Goal: Information Seeking & Learning: Learn about a topic

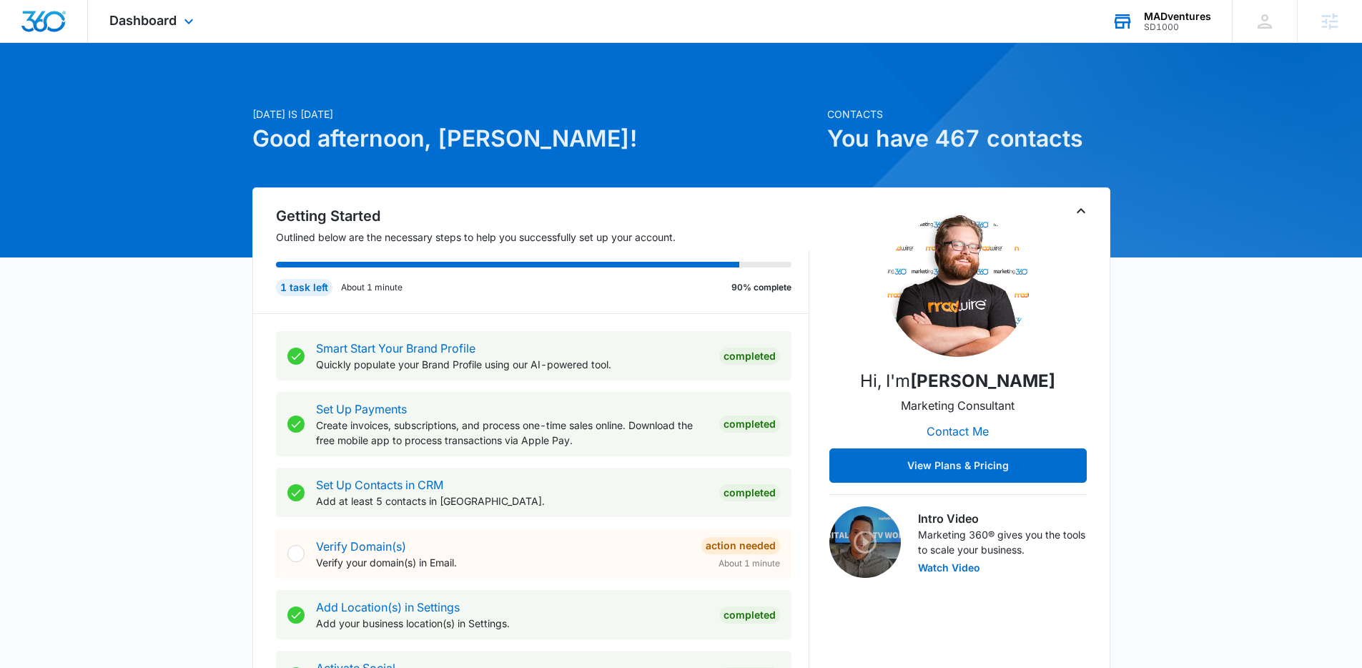
click at [1163, 32] on div "MADventures SD1000 Your Accounts View All" at bounding box center [1161, 21] width 142 height 42
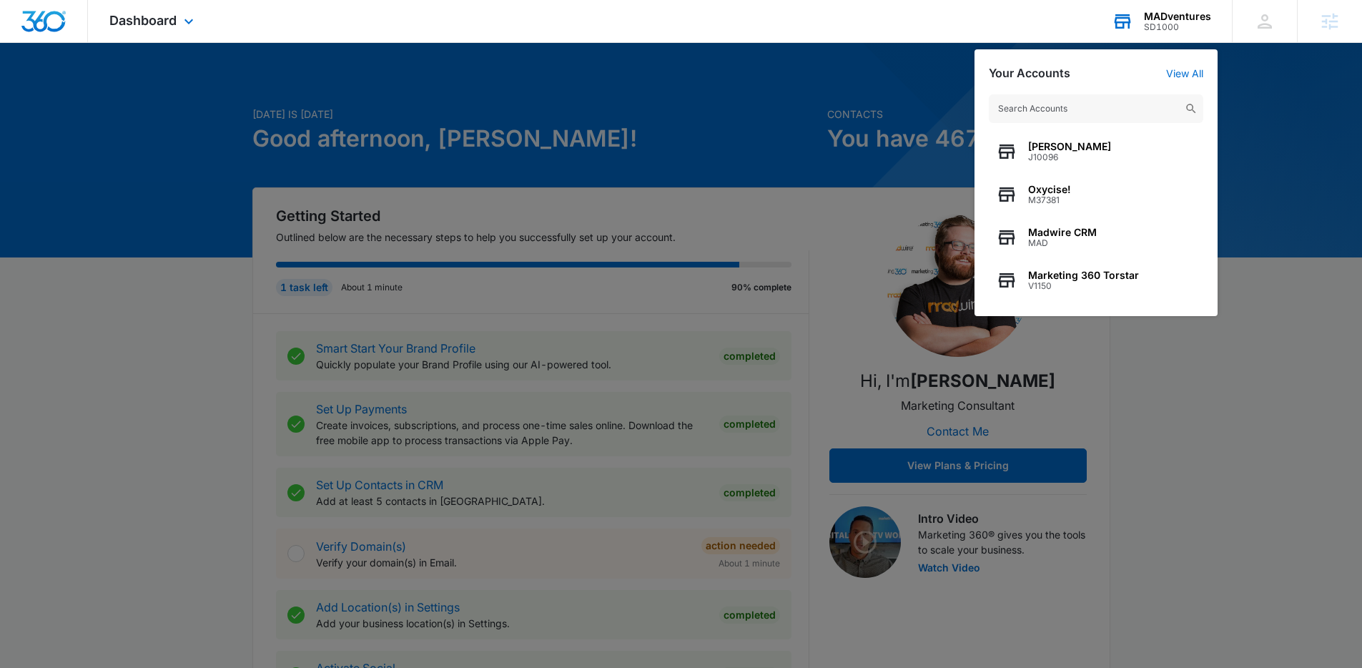
click at [1067, 111] on input "text" at bounding box center [1096, 108] width 214 height 29
click at [1055, 107] on input "text" at bounding box center [1096, 108] width 214 height 29
paste input "M187356"
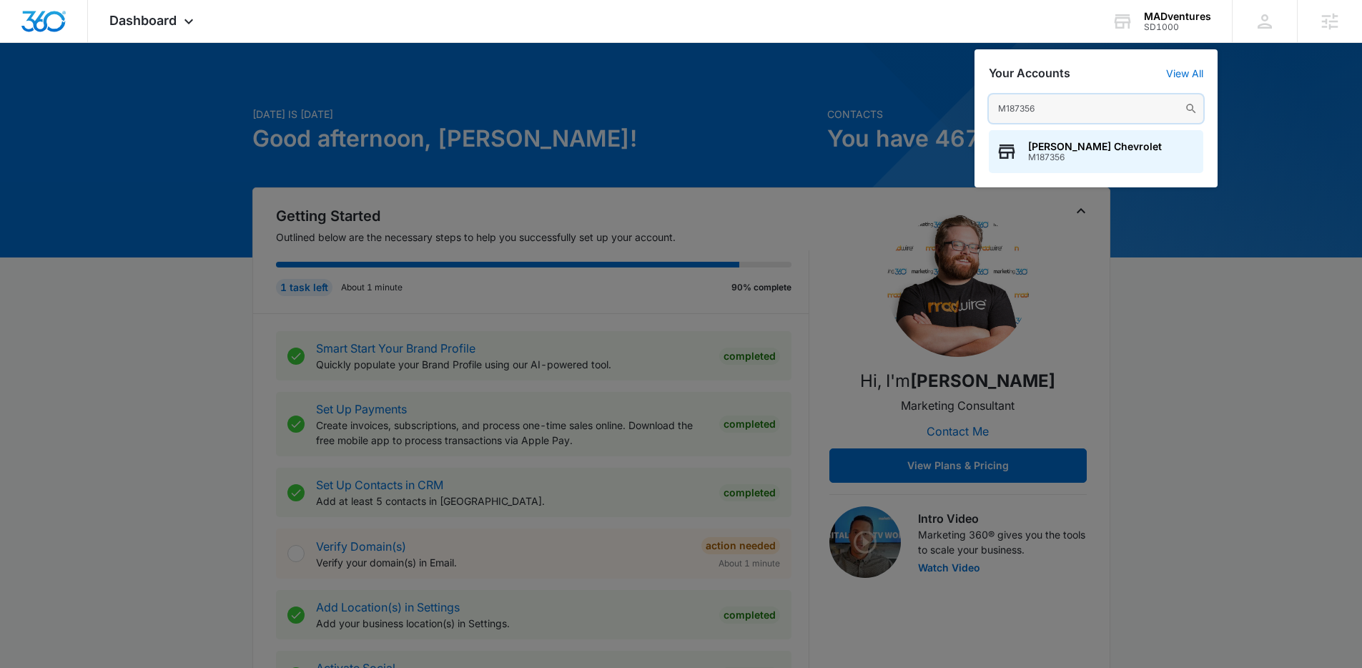
type input "M187356"
click at [1056, 150] on span "[PERSON_NAME] Chevrolet" at bounding box center [1095, 146] width 134 height 11
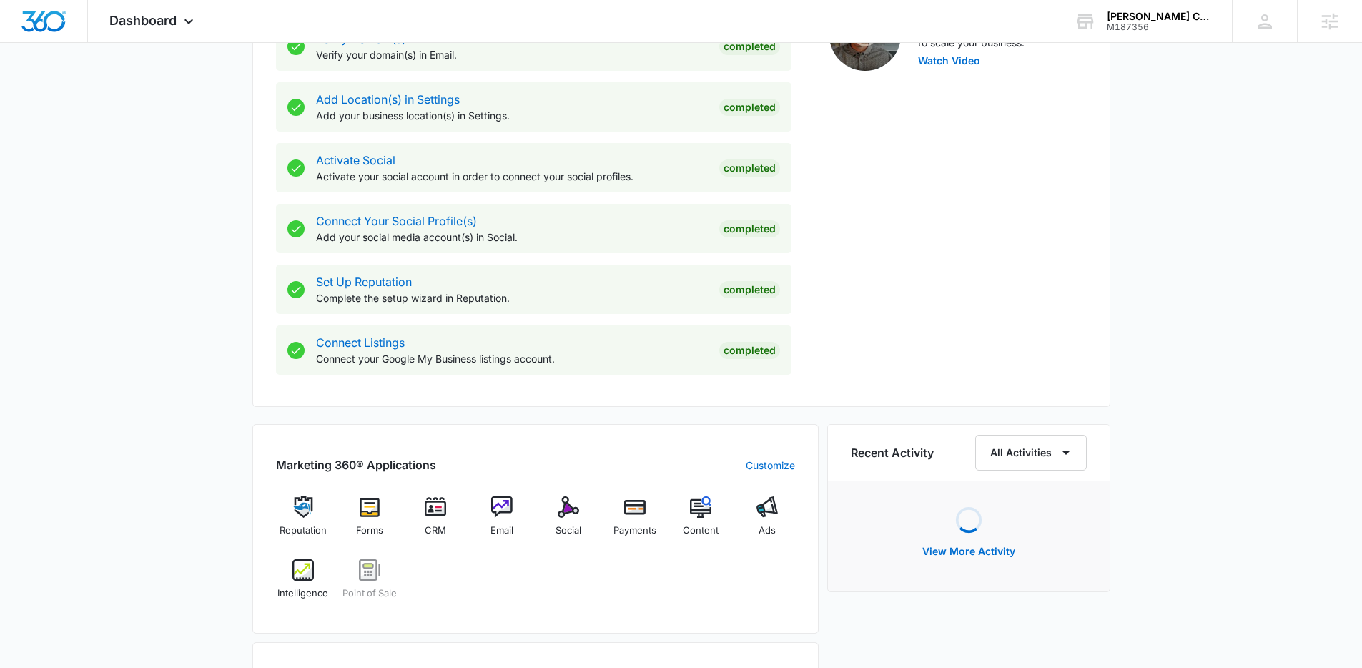
scroll to position [615, 0]
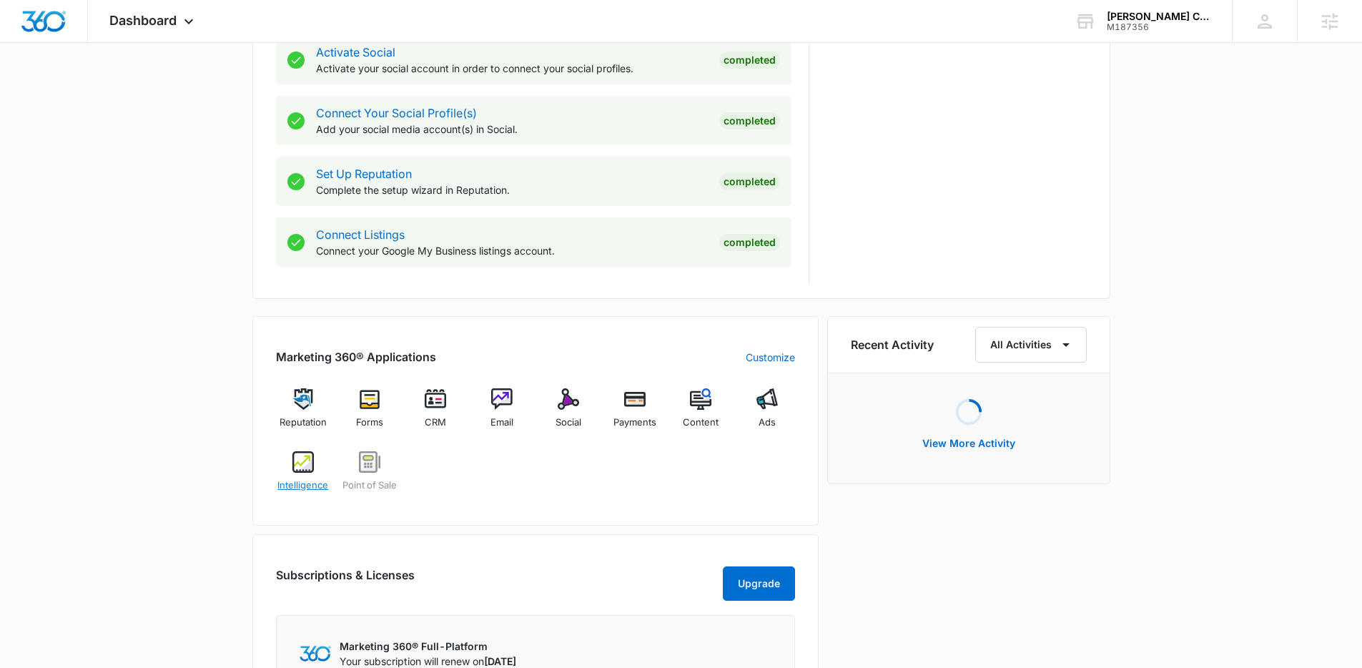
click at [318, 476] on div "Intelligence" at bounding box center [303, 476] width 55 height 51
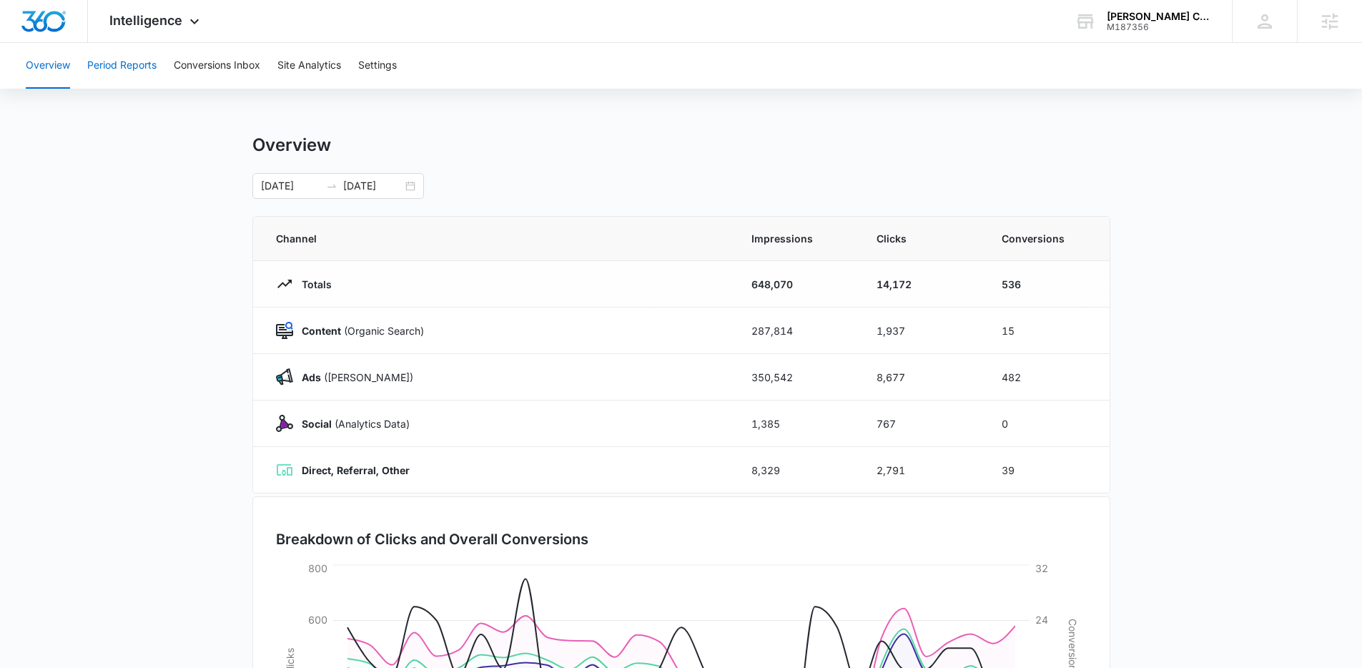
click at [149, 65] on button "Period Reports" at bounding box center [121, 66] width 69 height 46
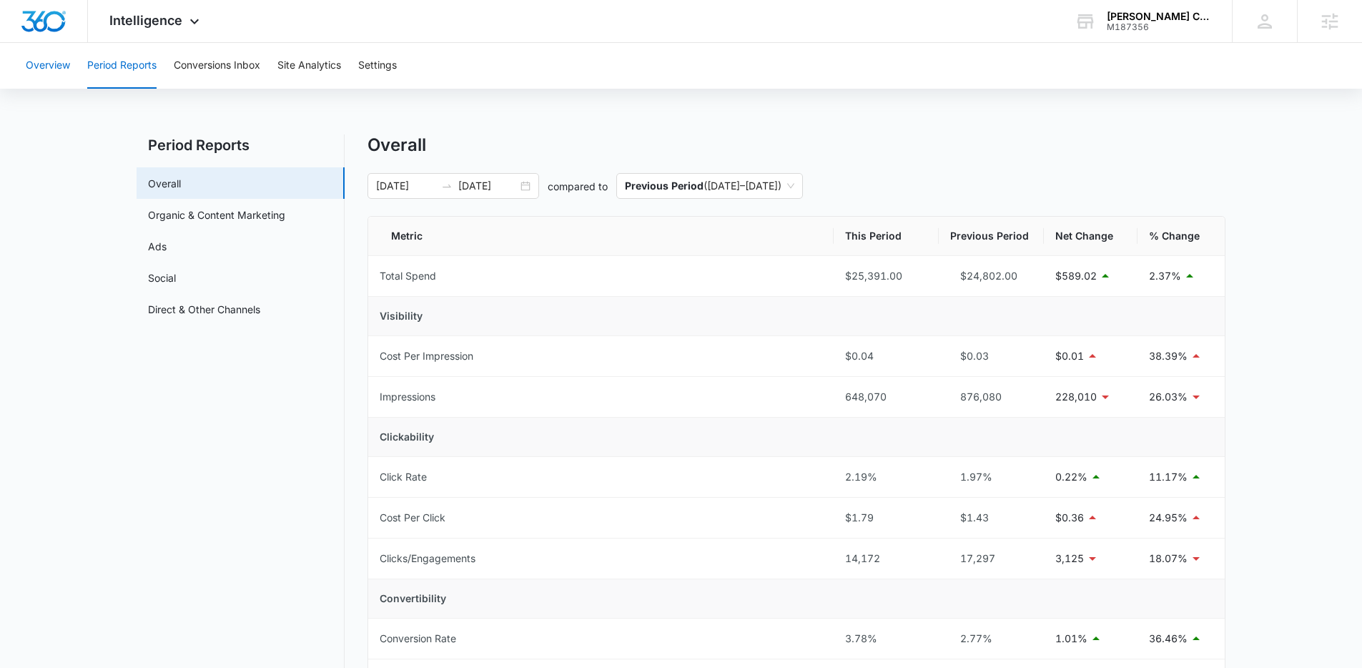
click at [40, 67] on button "Overview" at bounding box center [48, 66] width 44 height 46
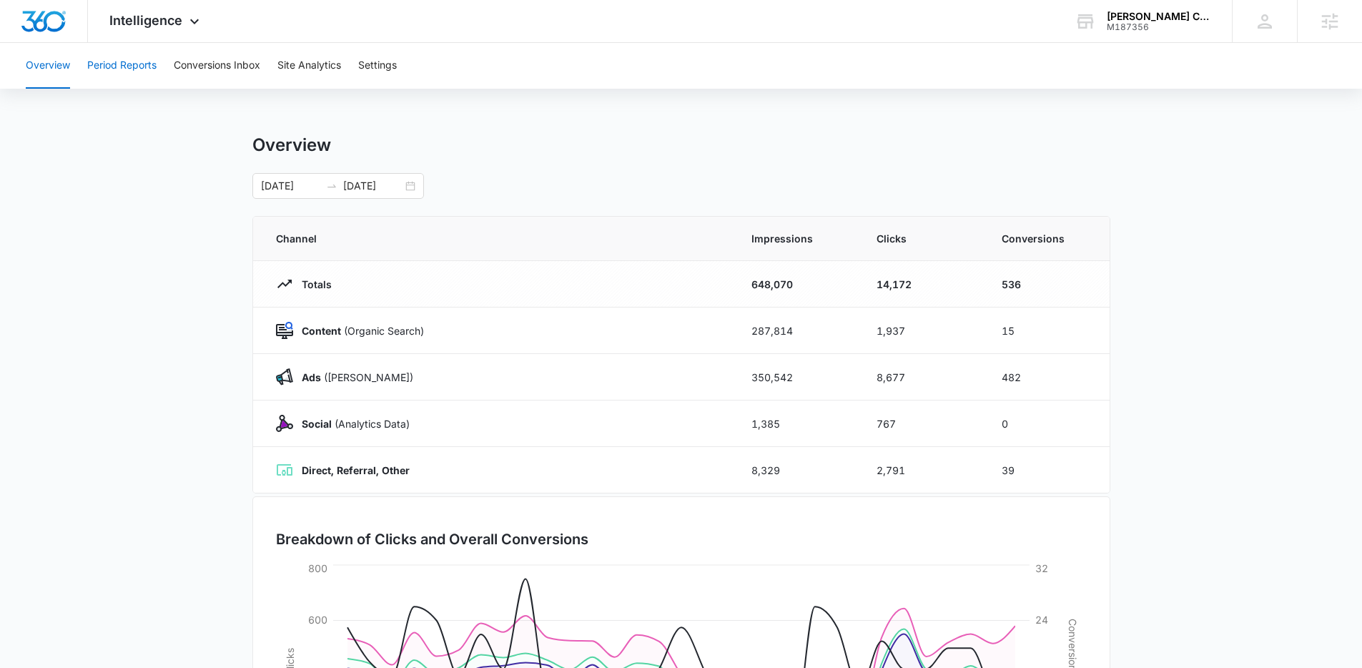
click at [133, 71] on button "Period Reports" at bounding box center [121, 66] width 69 height 46
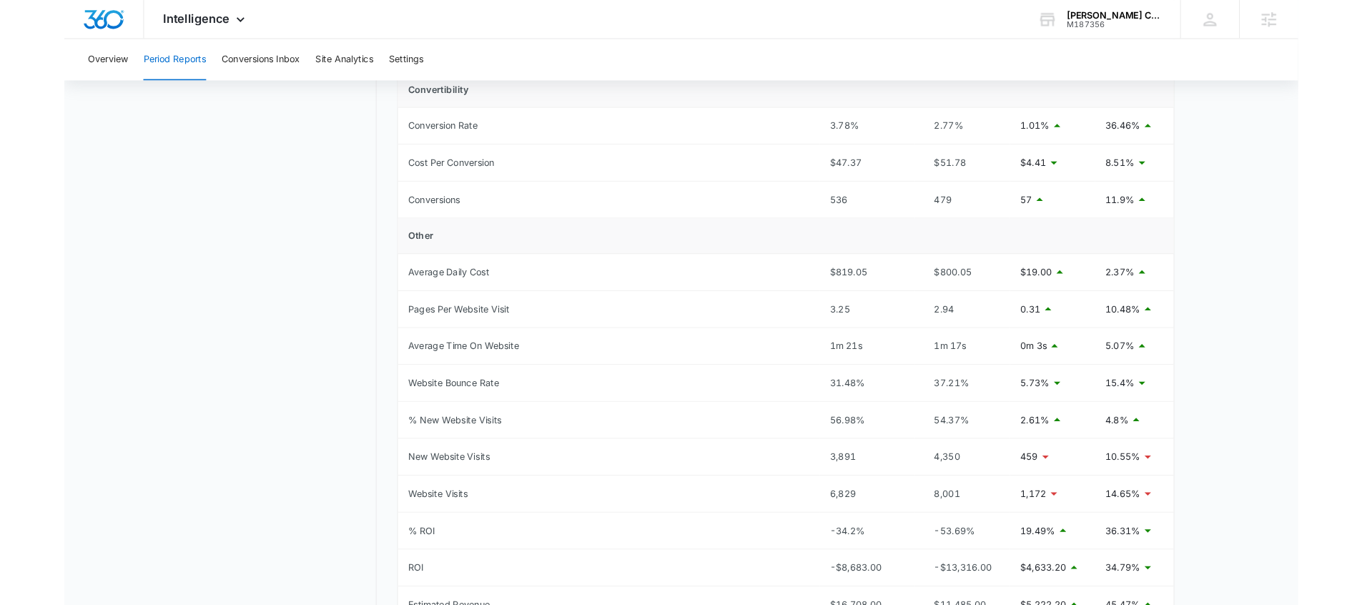
scroll to position [500, 0]
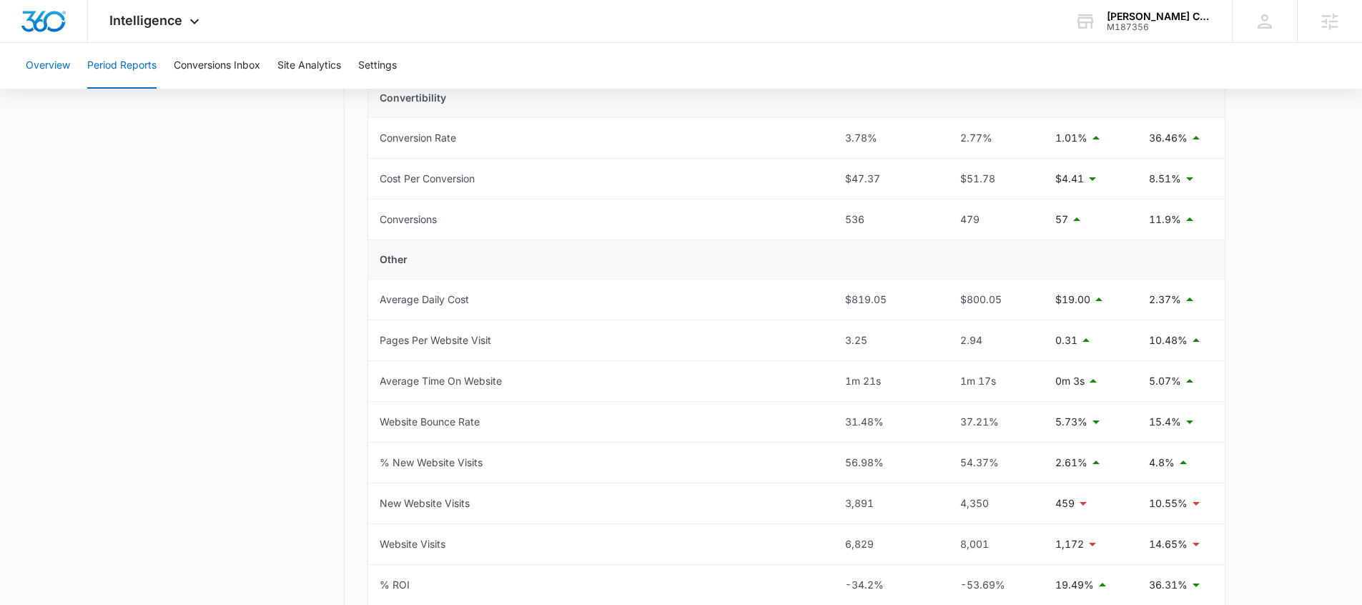
click at [51, 62] on button "Overview" at bounding box center [48, 66] width 44 height 46
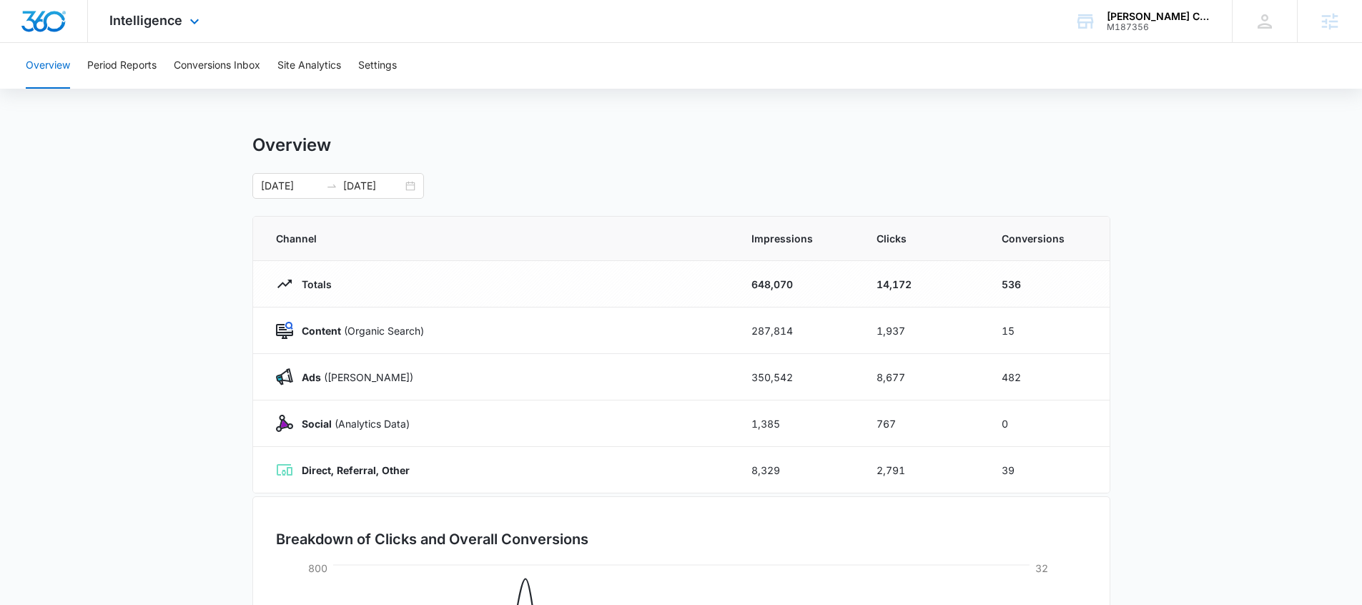
drag, startPoint x: 162, startPoint y: 16, endPoint x: 199, endPoint y: 92, distance: 84.7
click at [162, 17] on span "Intelligence" at bounding box center [145, 20] width 73 height 15
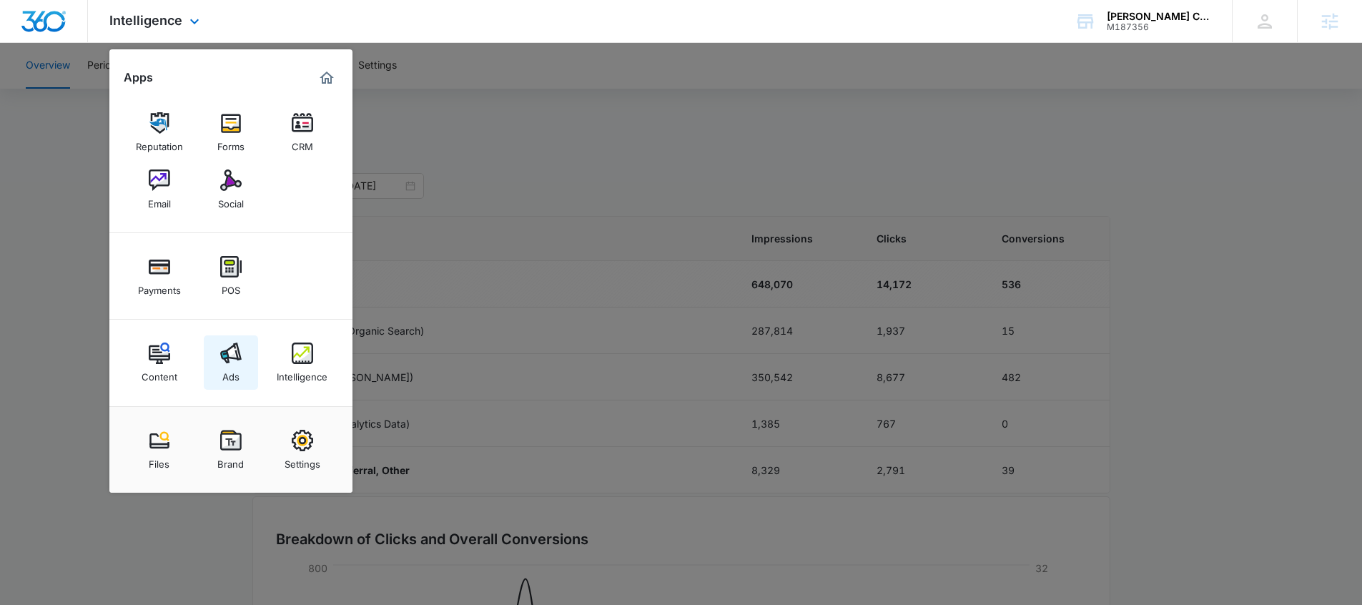
click at [230, 357] on img at bounding box center [230, 352] width 21 height 21
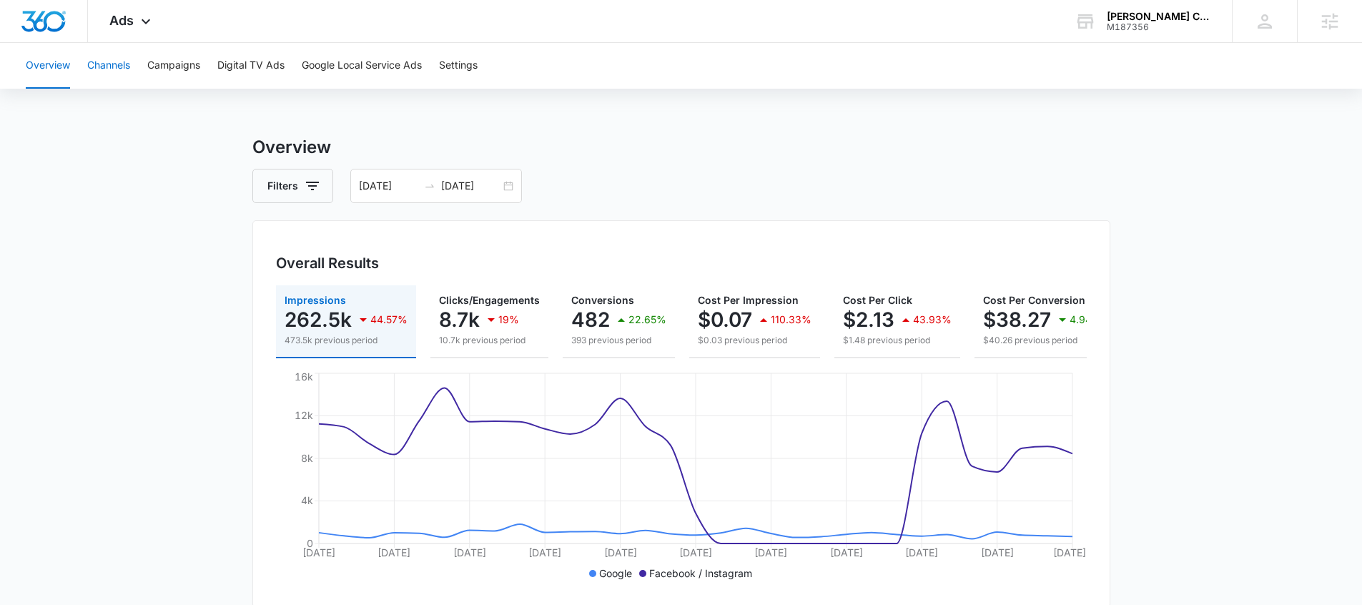
click at [112, 75] on button "Channels" at bounding box center [108, 66] width 43 height 46
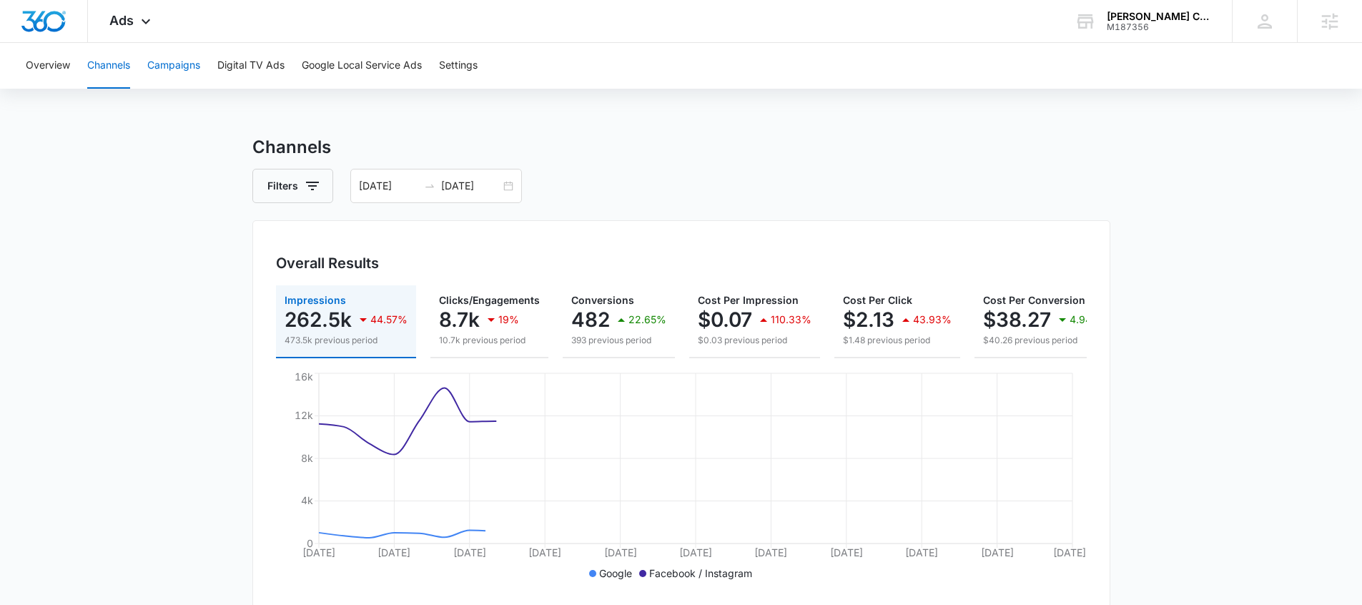
click at [167, 71] on button "Campaigns" at bounding box center [173, 66] width 53 height 46
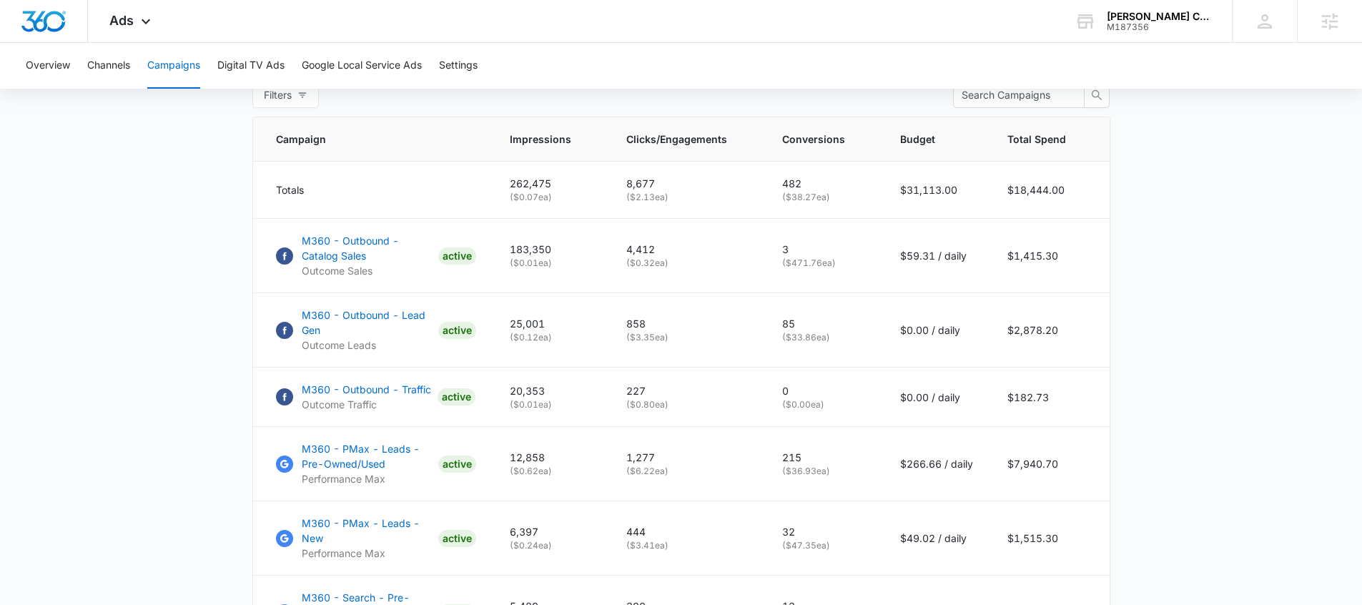
scroll to position [494, 0]
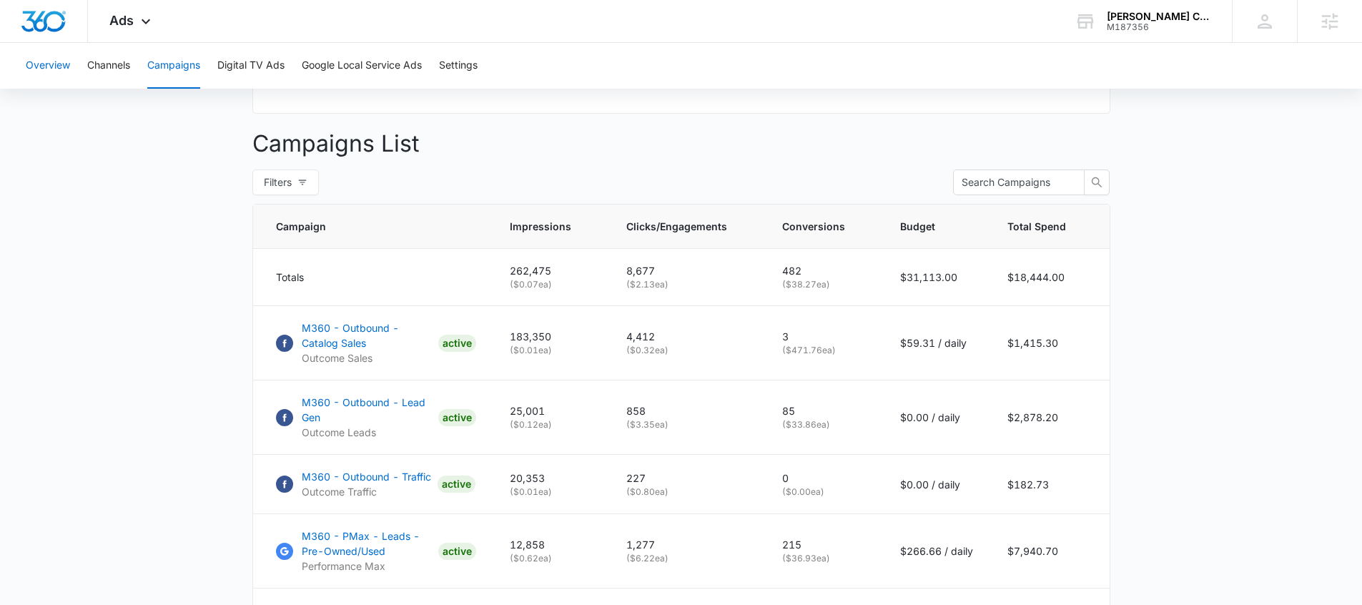
click at [54, 68] on button "Overview" at bounding box center [48, 66] width 44 height 46
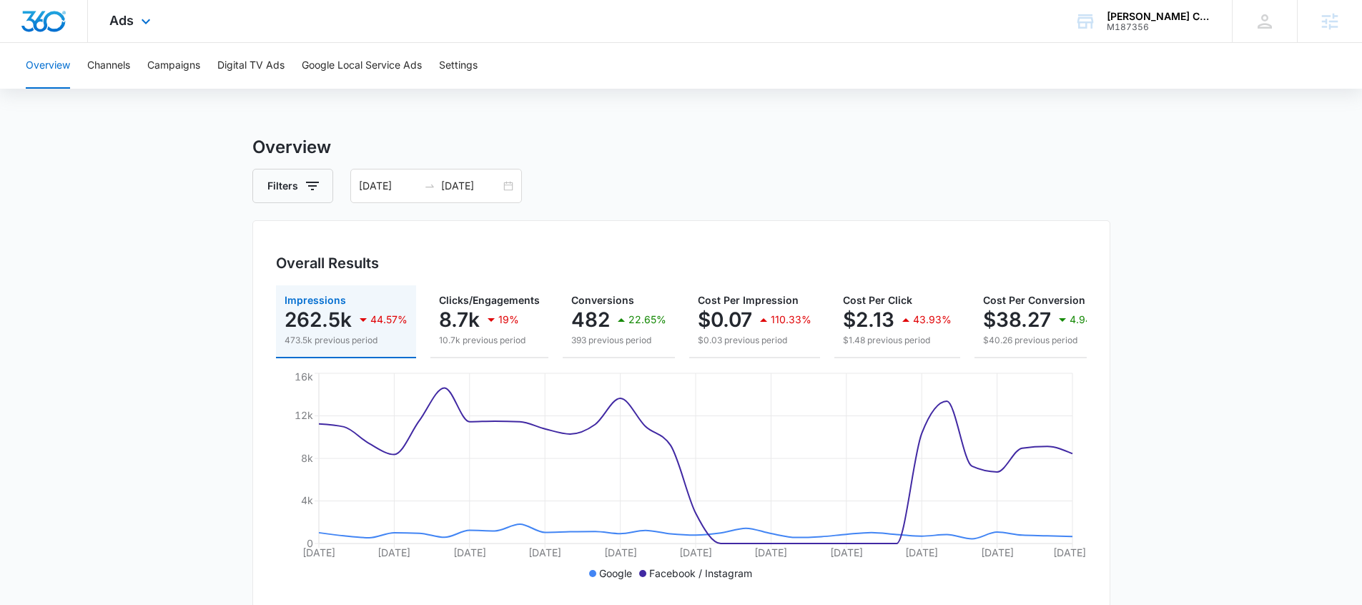
click at [168, 22] on div "Ads Apps Reputation Forms CRM Email Social Payments POS Content Ads Intelligenc…" at bounding box center [132, 21] width 88 height 42
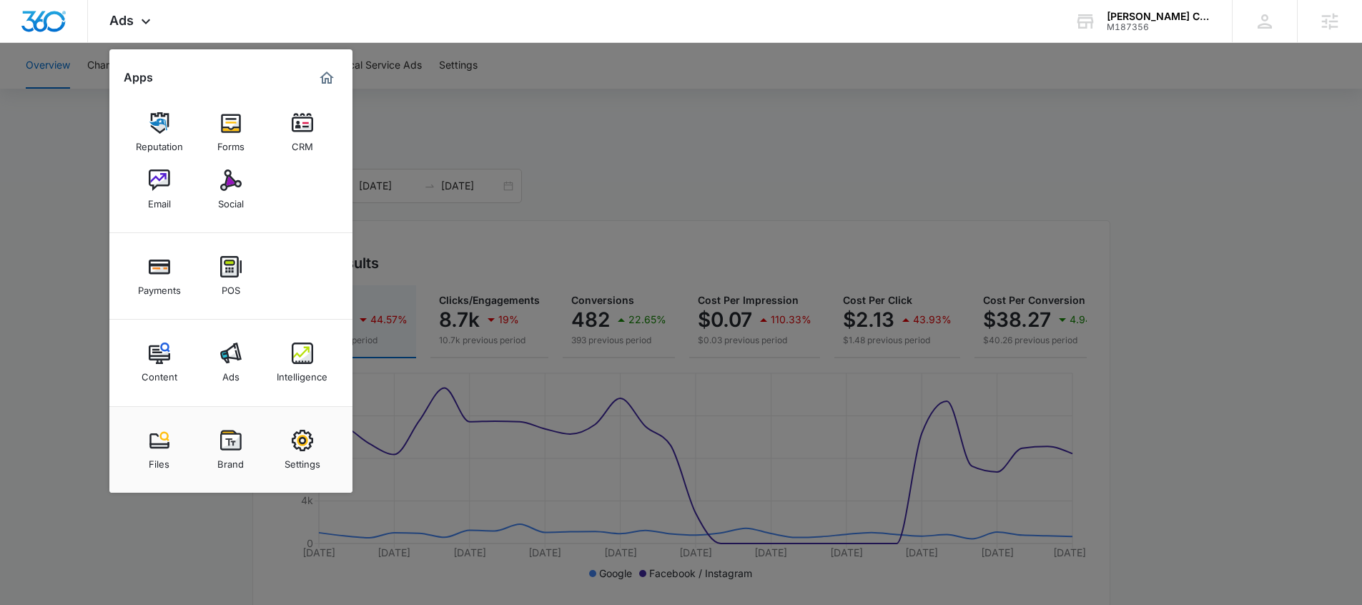
click at [321, 367] on div "Intelligence" at bounding box center [302, 373] width 51 height 19
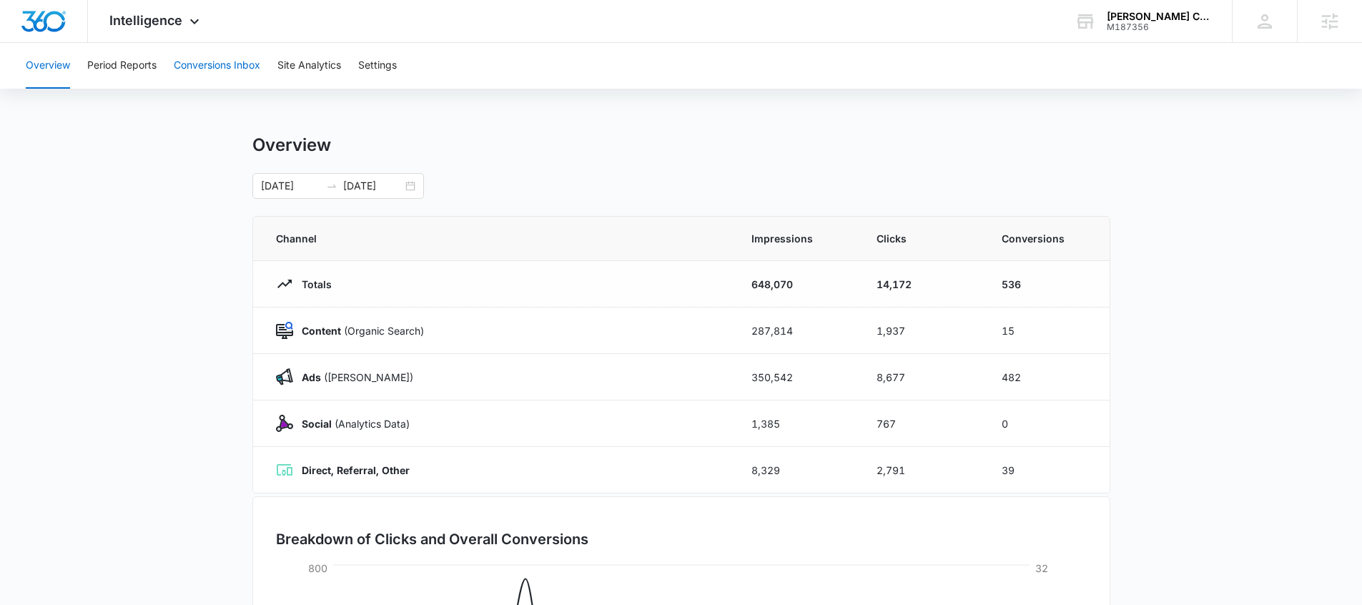
click at [192, 75] on button "Conversions Inbox" at bounding box center [217, 66] width 87 height 46
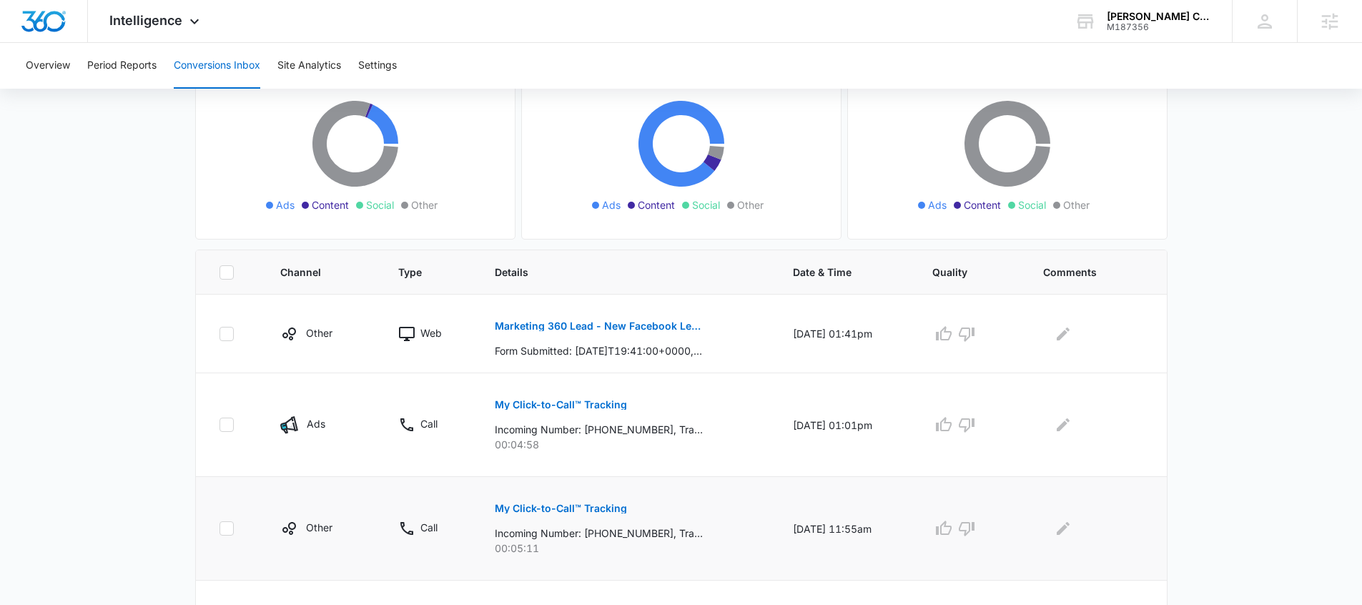
scroll to position [377, 0]
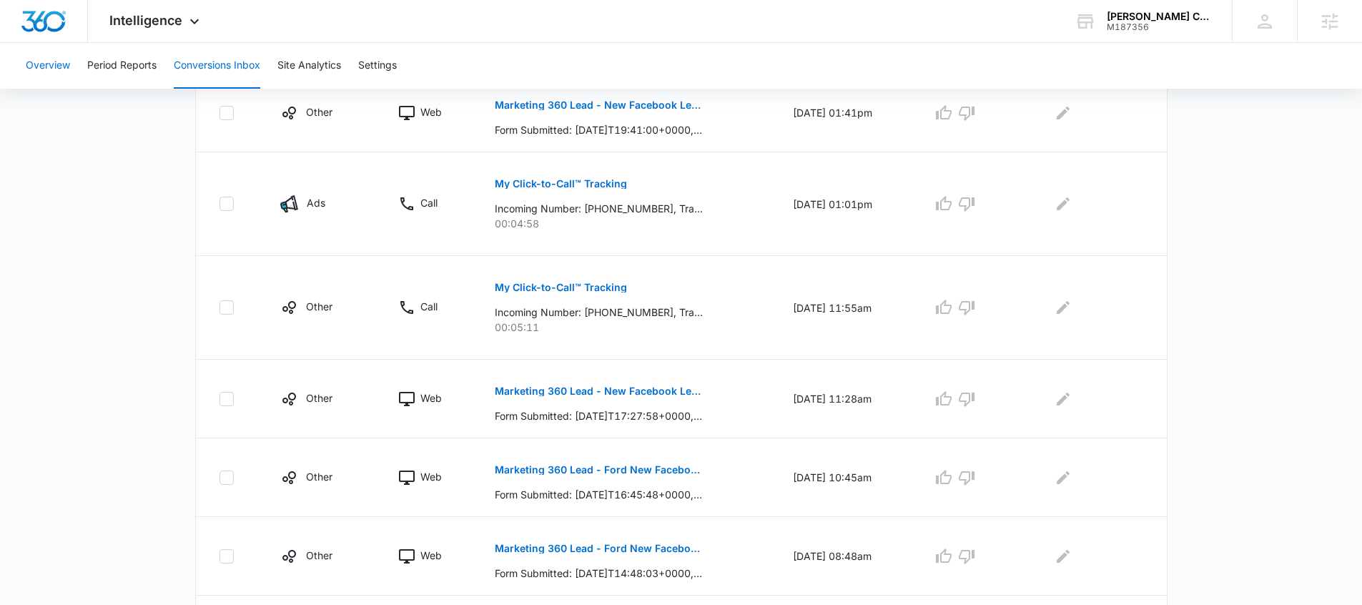
drag, startPoint x: 15, startPoint y: 49, endPoint x: 31, endPoint y: 57, distance: 17.9
click at [16, 49] on div "Overview Period Reports Conversions Inbox Site Analytics Settings" at bounding box center [681, 66] width 1362 height 46
click at [61, 71] on button "Overview" at bounding box center [48, 66] width 44 height 46
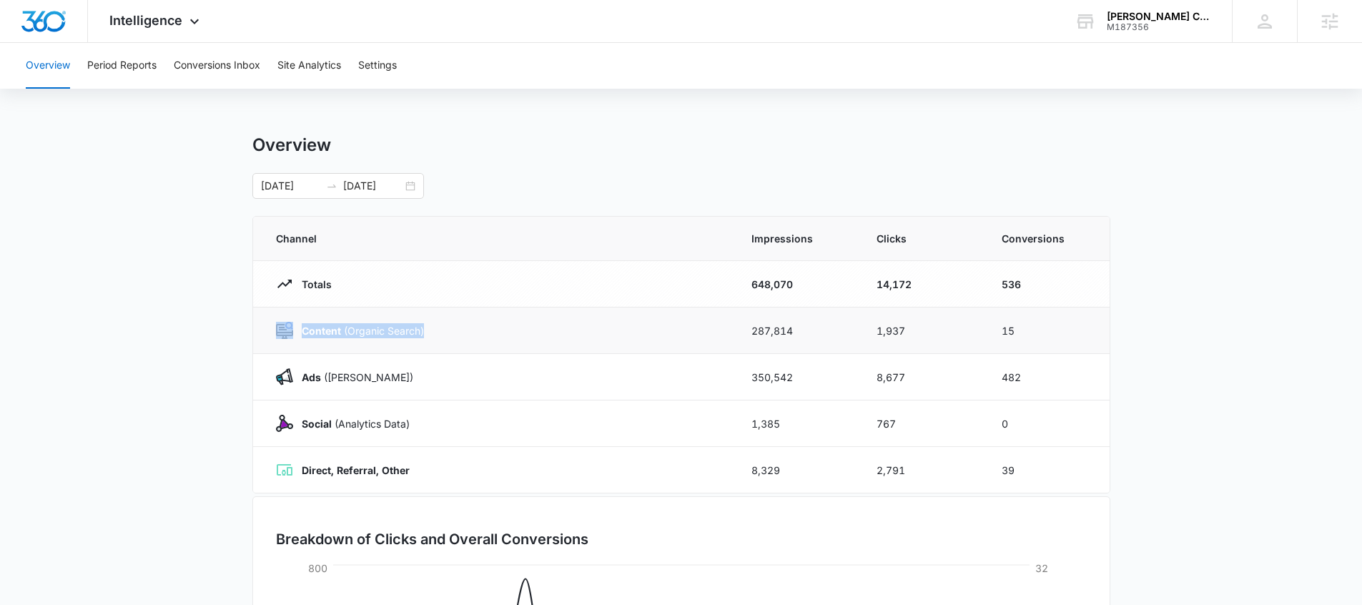
drag, startPoint x: 450, startPoint y: 337, endPoint x: 264, endPoint y: 337, distance: 185.9
click at [263, 338] on td "Content (Organic Search)" at bounding box center [493, 330] width 481 height 46
drag, startPoint x: 347, startPoint y: 381, endPoint x: 305, endPoint y: 381, distance: 41.5
click at [305, 381] on div "Ads (Ad Campaigns)" at bounding box center [496, 376] width 441 height 17
drag, startPoint x: 399, startPoint y: 428, endPoint x: 298, endPoint y: 436, distance: 101.1
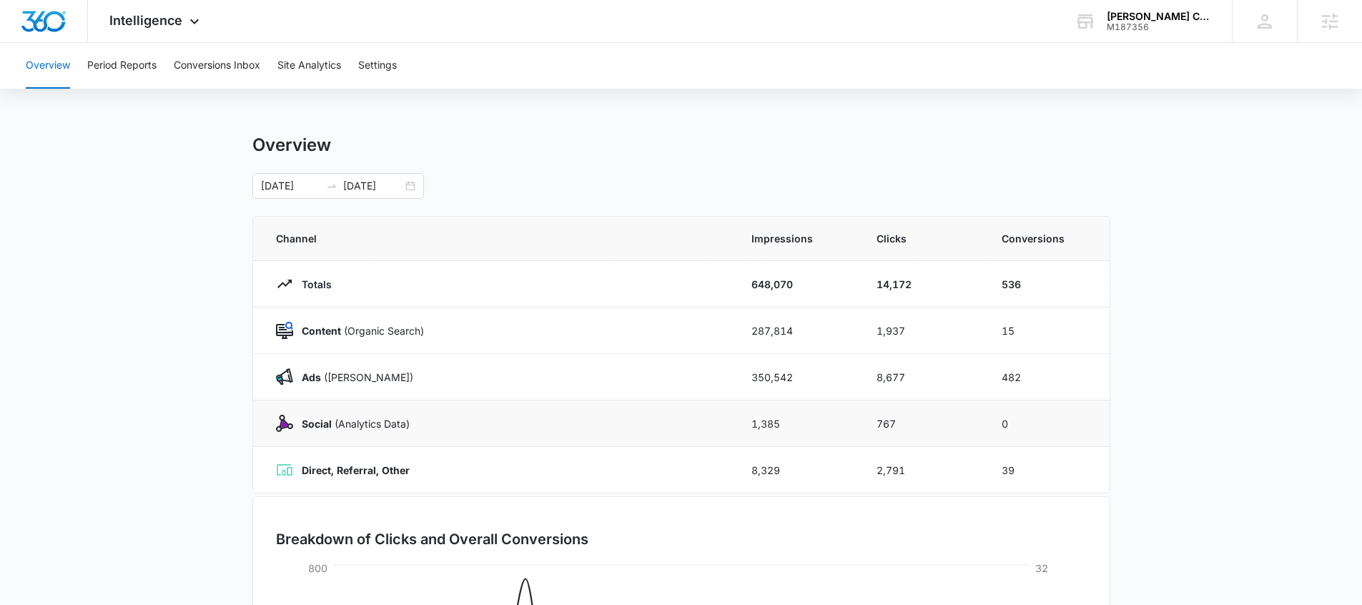
click at [297, 436] on td "Social (Analytics Data)" at bounding box center [493, 423] width 481 height 46
drag, startPoint x: 419, startPoint y: 470, endPoint x: 315, endPoint y: 470, distance: 104.4
click at [295, 473] on div "Direct, Referral, Other" at bounding box center [496, 469] width 441 height 17
click at [142, 61] on button "Period Reports" at bounding box center [121, 66] width 69 height 46
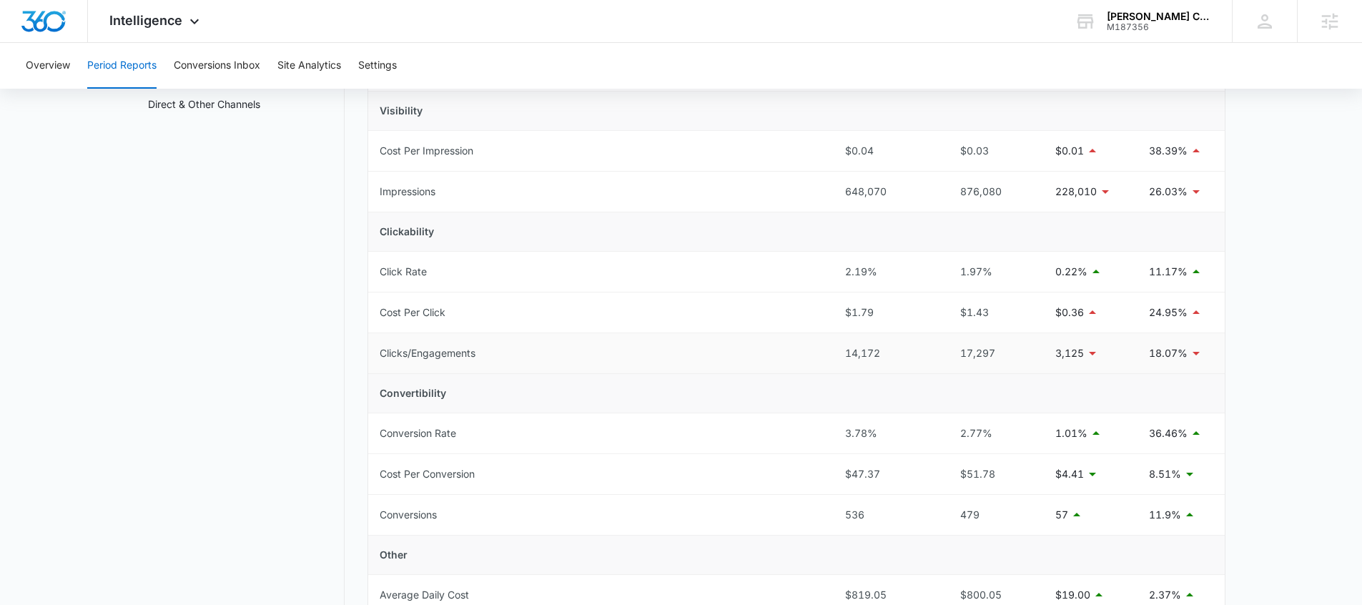
scroll to position [212, 0]
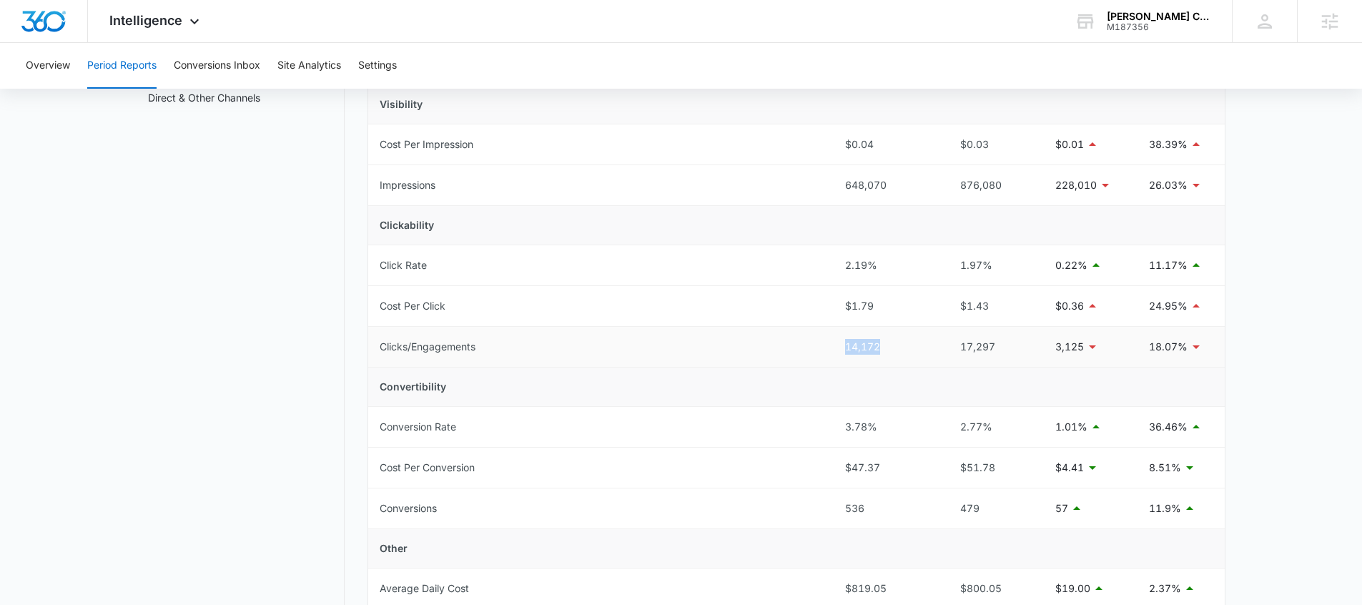
drag, startPoint x: 889, startPoint y: 349, endPoint x: 811, endPoint y: 349, distance: 77.2
click at [811, 350] on tr "Clicks/Engagements 14,172 17,297 3,125 18.07%" at bounding box center [796, 347] width 857 height 41
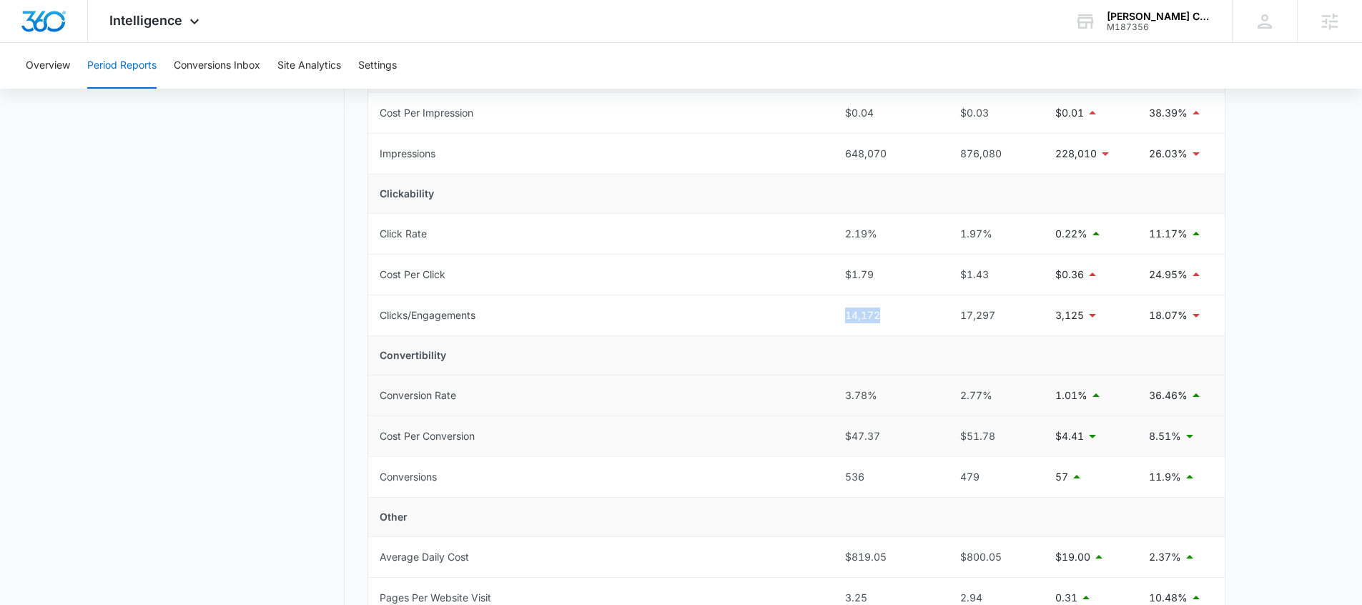
scroll to position [257, 0]
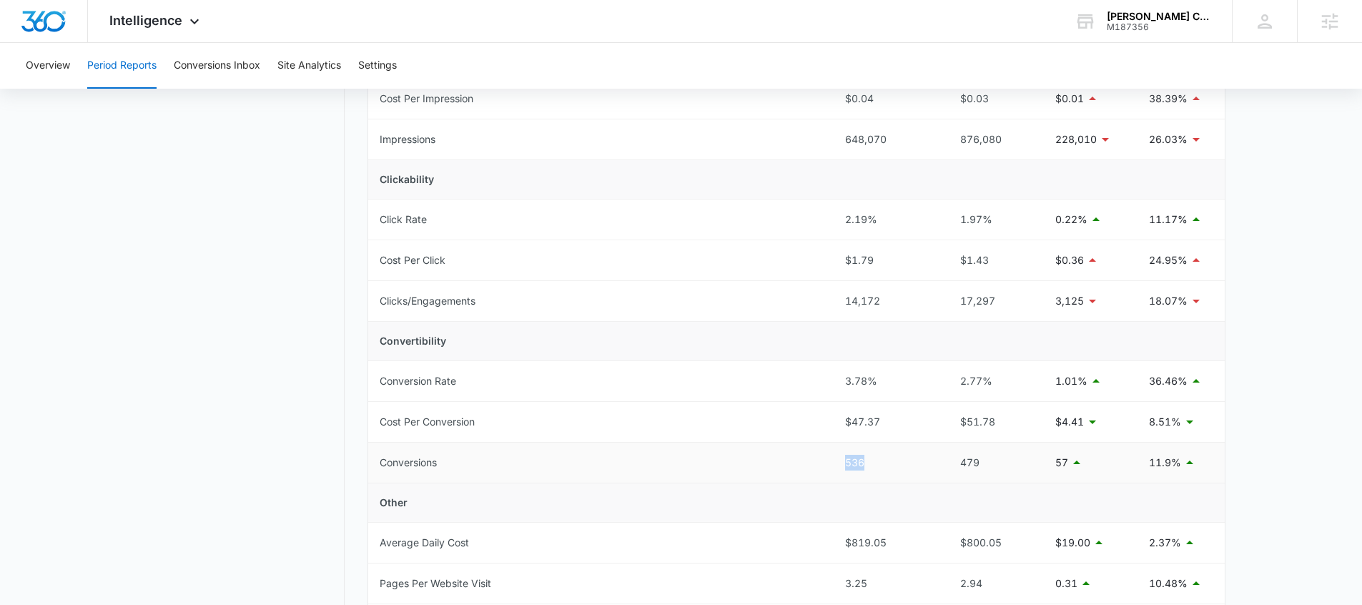
drag, startPoint x: 894, startPoint y: 464, endPoint x: 847, endPoint y: 463, distance: 47.2
click at [824, 463] on tr "Conversions 536 479 57 11.9%" at bounding box center [796, 463] width 857 height 41
drag, startPoint x: 840, startPoint y: 432, endPoint x: 864, endPoint y: 428, distance: 24.0
click at [864, 428] on td "$47.37" at bounding box center [886, 422] width 105 height 41
click at [869, 443] on td "536" at bounding box center [886, 463] width 105 height 41
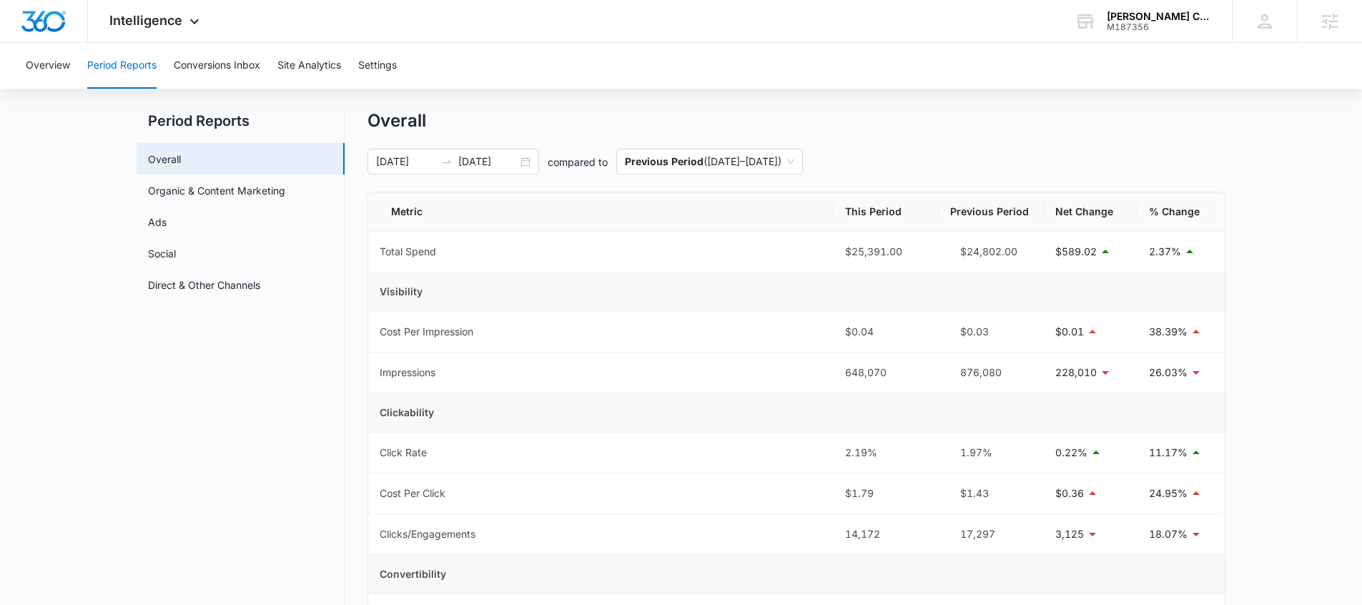
scroll to position [0, 0]
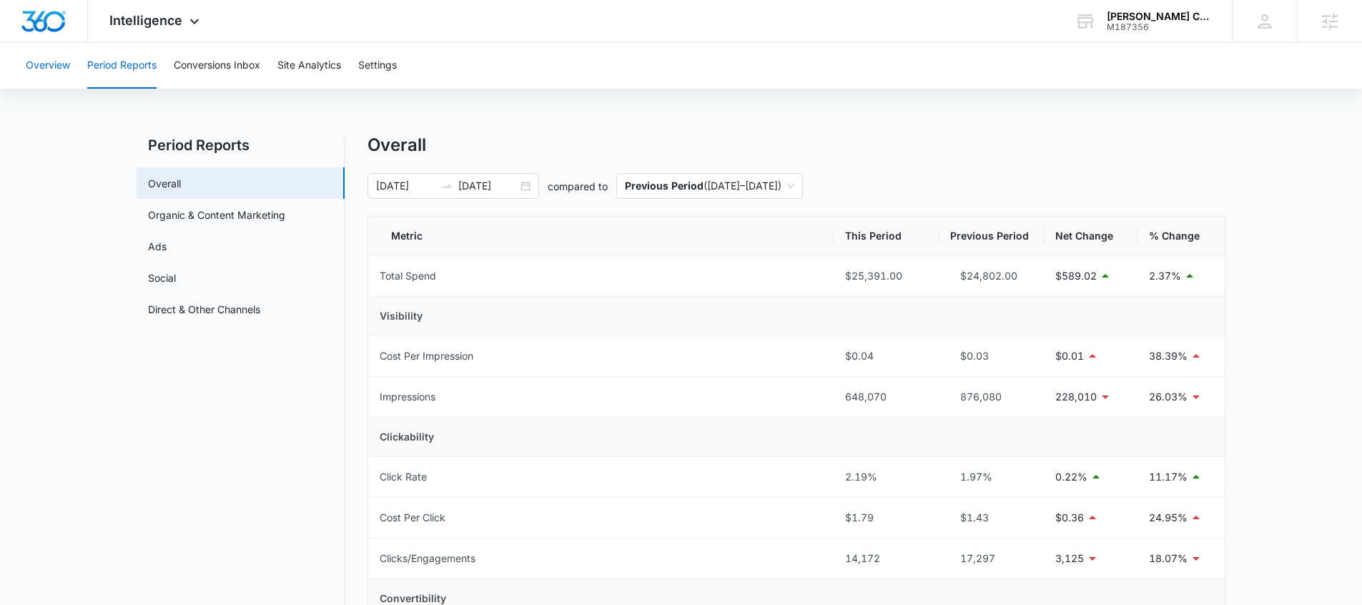
click at [64, 71] on button "Overview" at bounding box center [48, 66] width 44 height 46
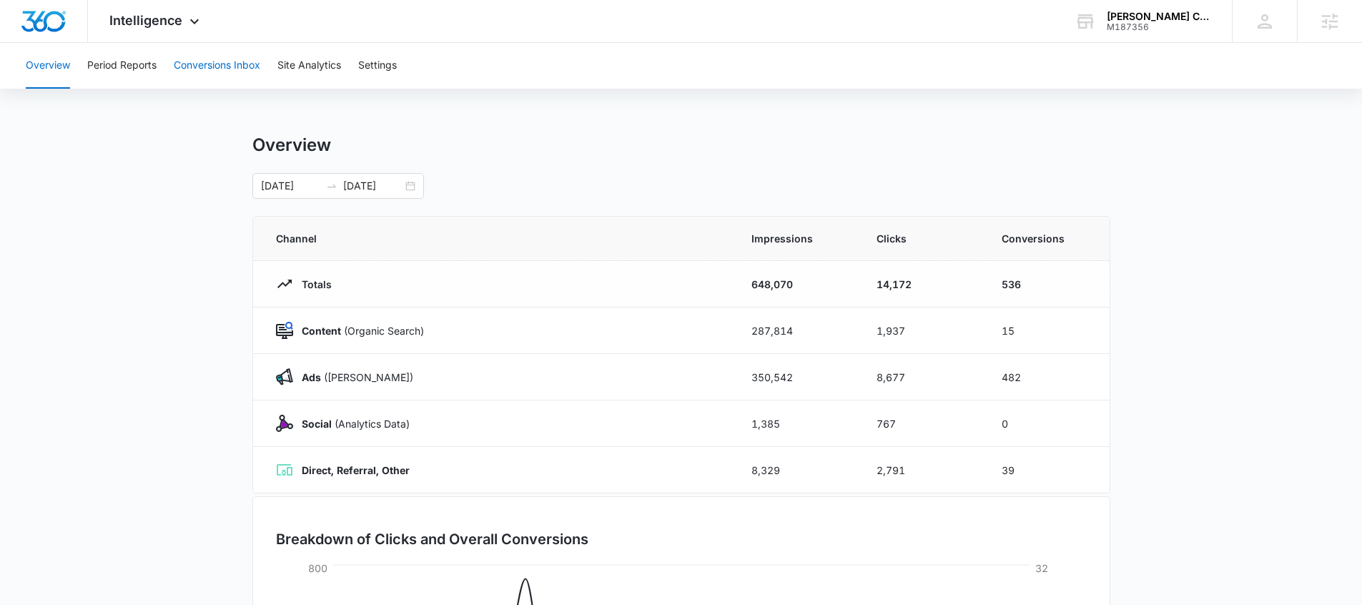
click at [232, 71] on button "Conversions Inbox" at bounding box center [217, 66] width 87 height 46
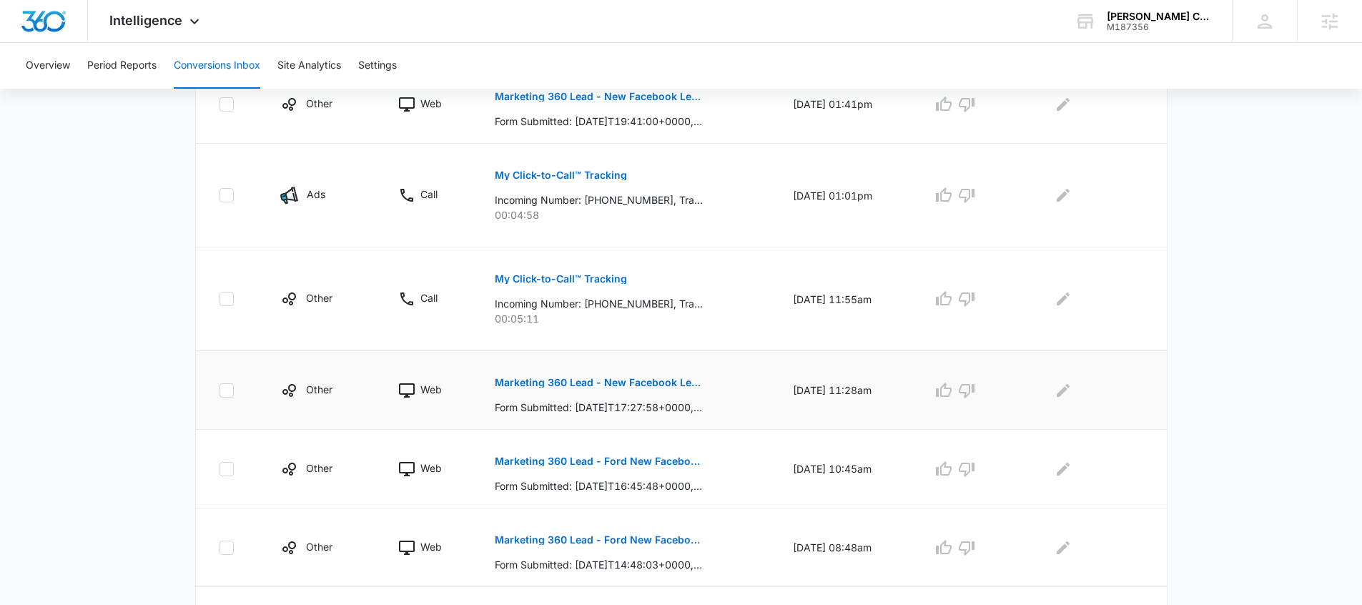
scroll to position [388, 0]
click at [619, 380] on p "Marketing 360 Lead - New Facebook Lead" at bounding box center [599, 380] width 208 height 10
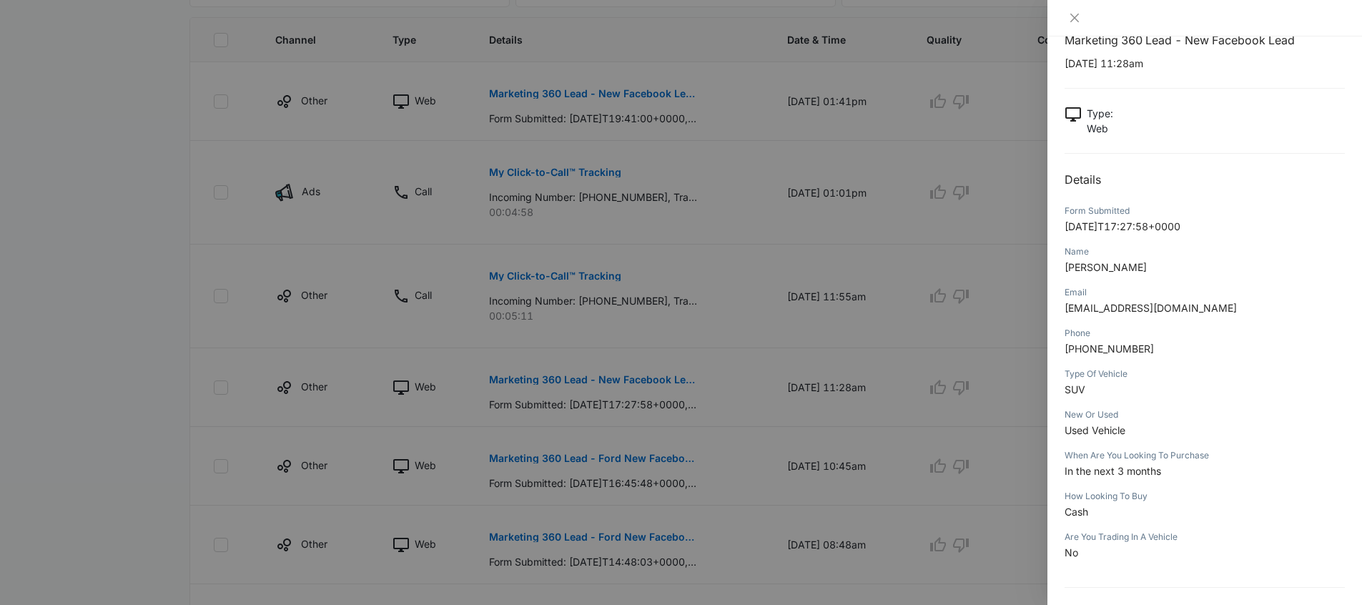
scroll to position [31, 0]
click at [851, 443] on div at bounding box center [681, 302] width 1362 height 605
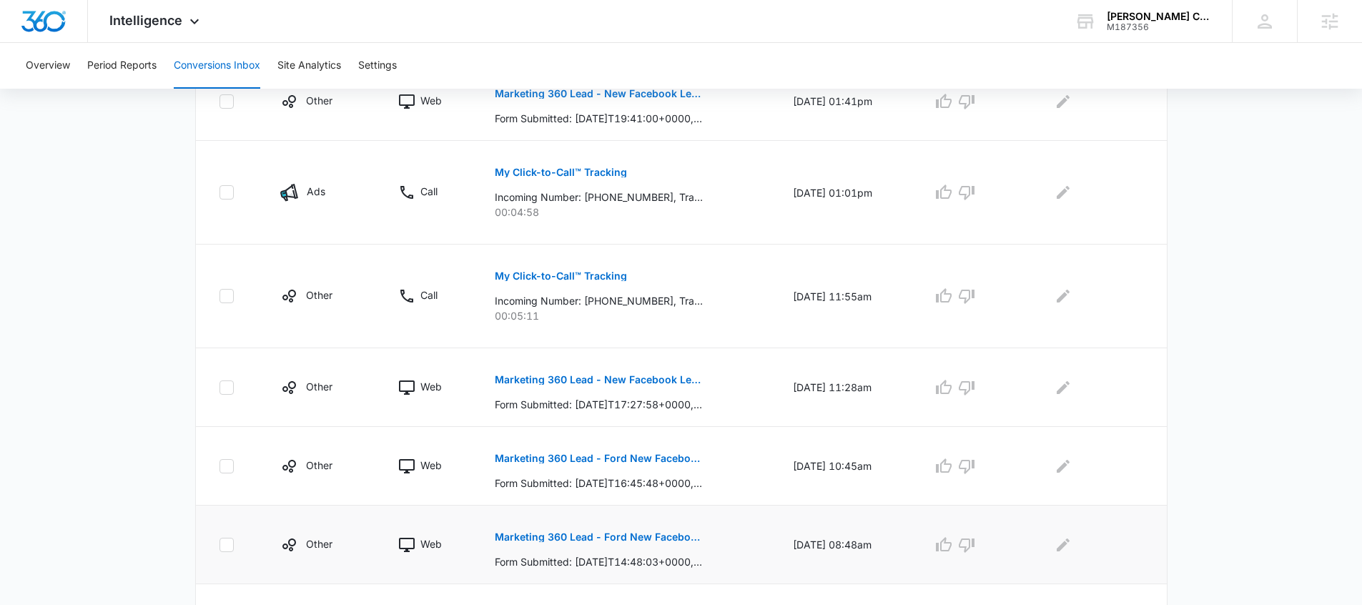
click at [640, 530] on button "Marketing 360 Lead - Ford New Facebook Lead" at bounding box center [599, 537] width 208 height 34
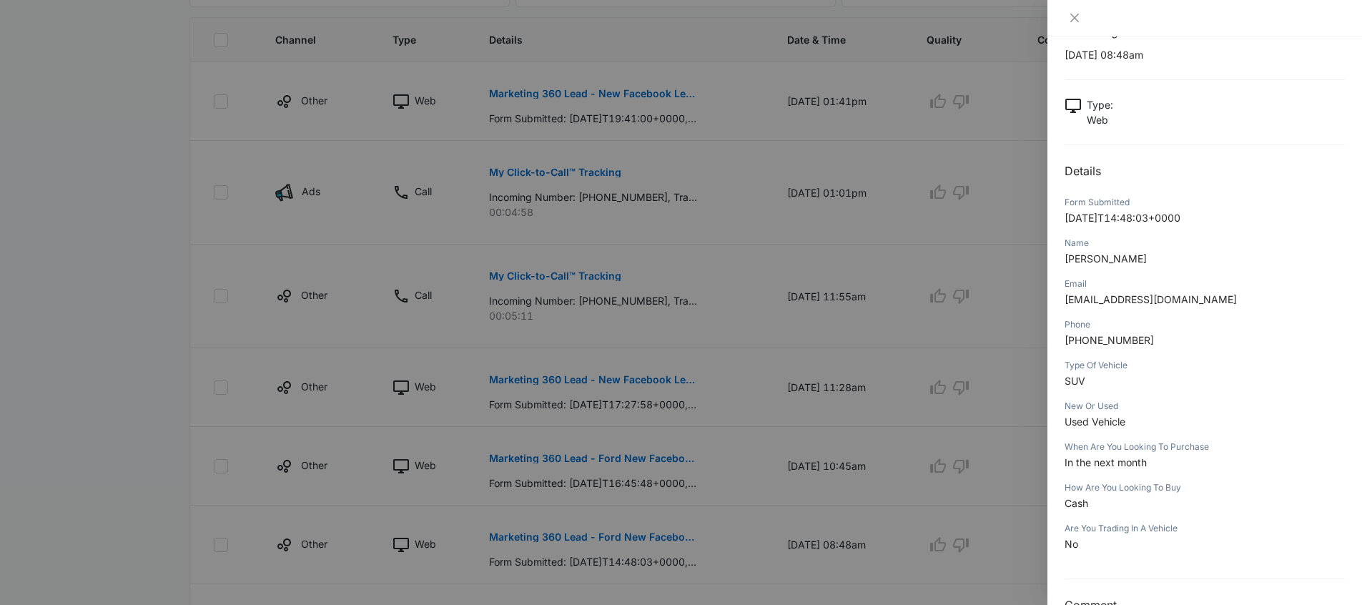
scroll to position [40, 0]
click at [905, 450] on div at bounding box center [681, 302] width 1362 height 605
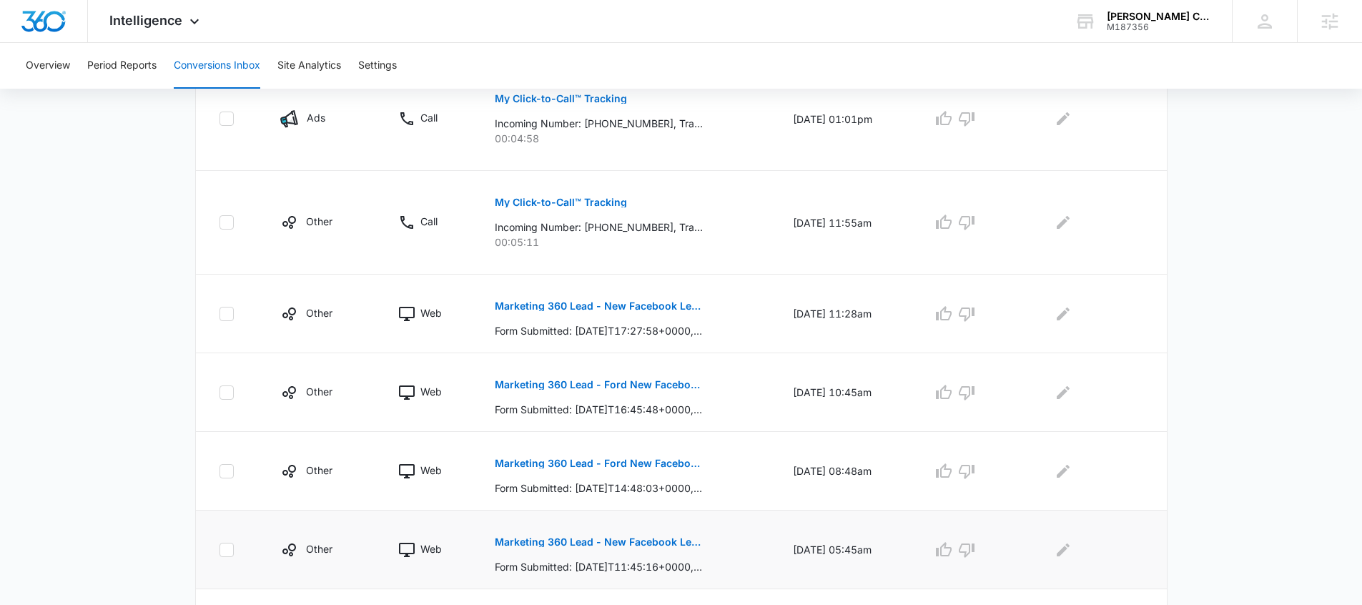
scroll to position [511, 0]
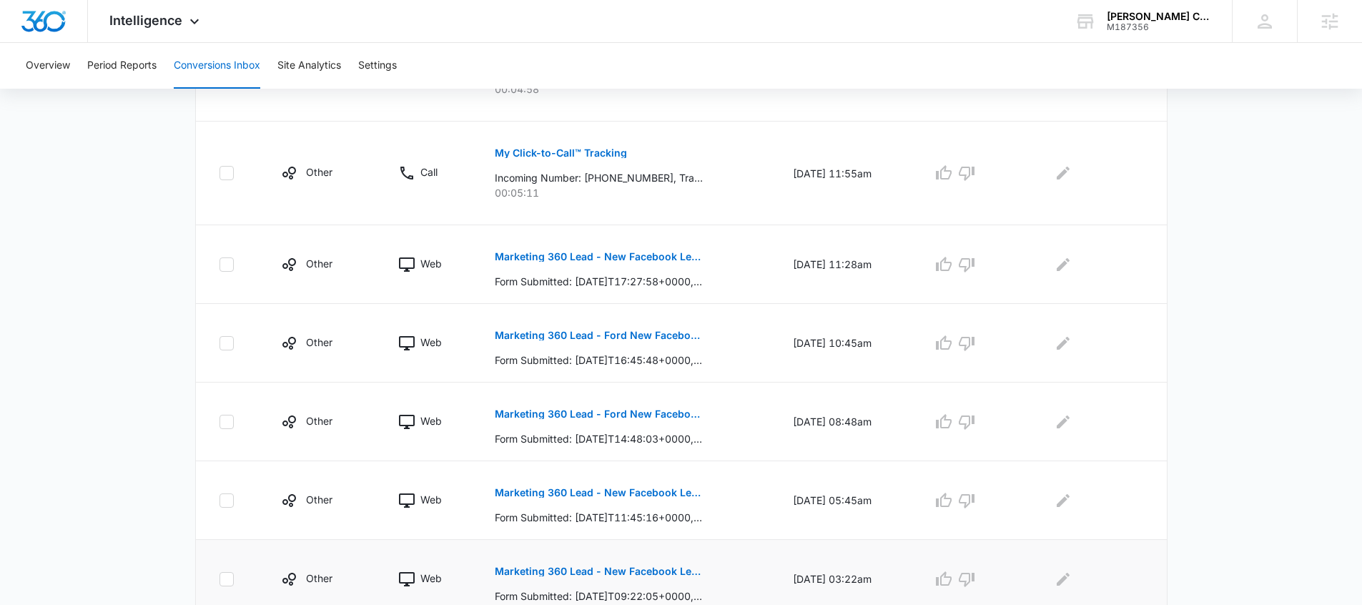
click at [661, 567] on p "Marketing 360 Lead - New Facebook Lead" at bounding box center [599, 571] width 208 height 10
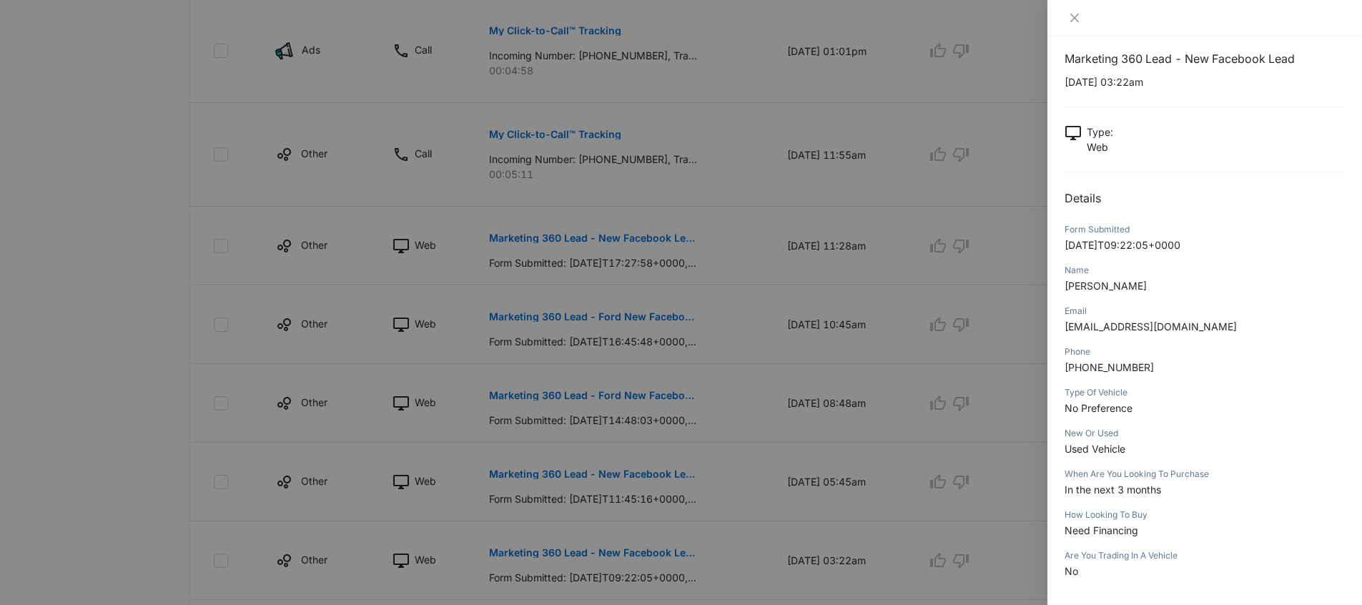
scroll to position [24, 0]
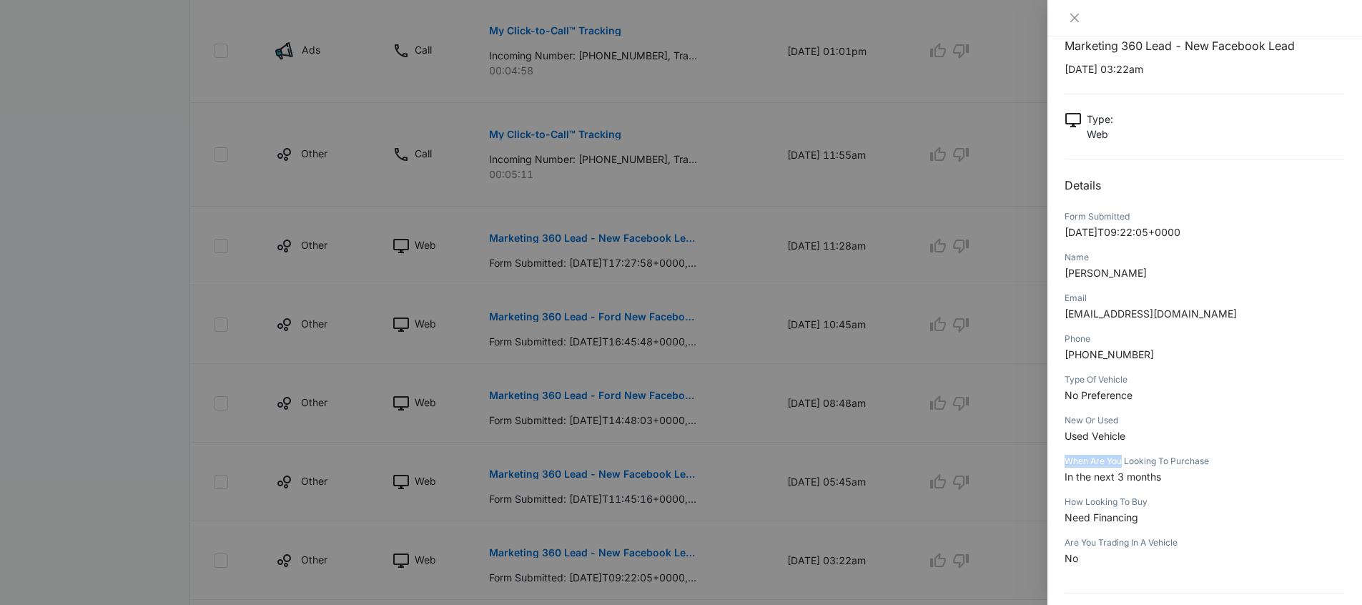
drag, startPoint x: 1065, startPoint y: 460, endPoint x: 1123, endPoint y: 458, distance: 58.0
click at [1123, 458] on div "When Are You Looking To Purchase" at bounding box center [1205, 461] width 280 height 13
click at [1095, 470] on span "In the next 3 months" at bounding box center [1113, 476] width 97 height 12
drag, startPoint x: 1107, startPoint y: 465, endPoint x: 1222, endPoint y: 462, distance: 115.1
click at [1223, 462] on div "When Are You Looking To Purchase" at bounding box center [1205, 461] width 280 height 13
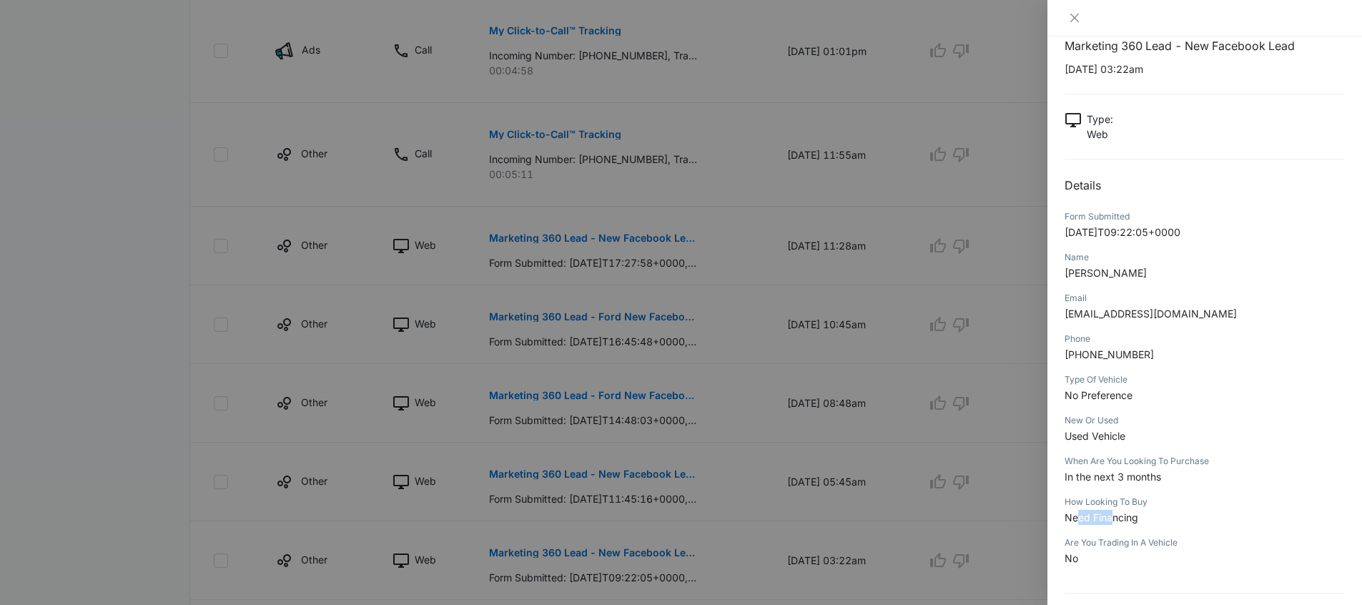
drag, startPoint x: 1080, startPoint y: 515, endPoint x: 1114, endPoint y: 512, distance: 33.7
click at [1114, 513] on span "Need Financing" at bounding box center [1102, 517] width 74 height 12
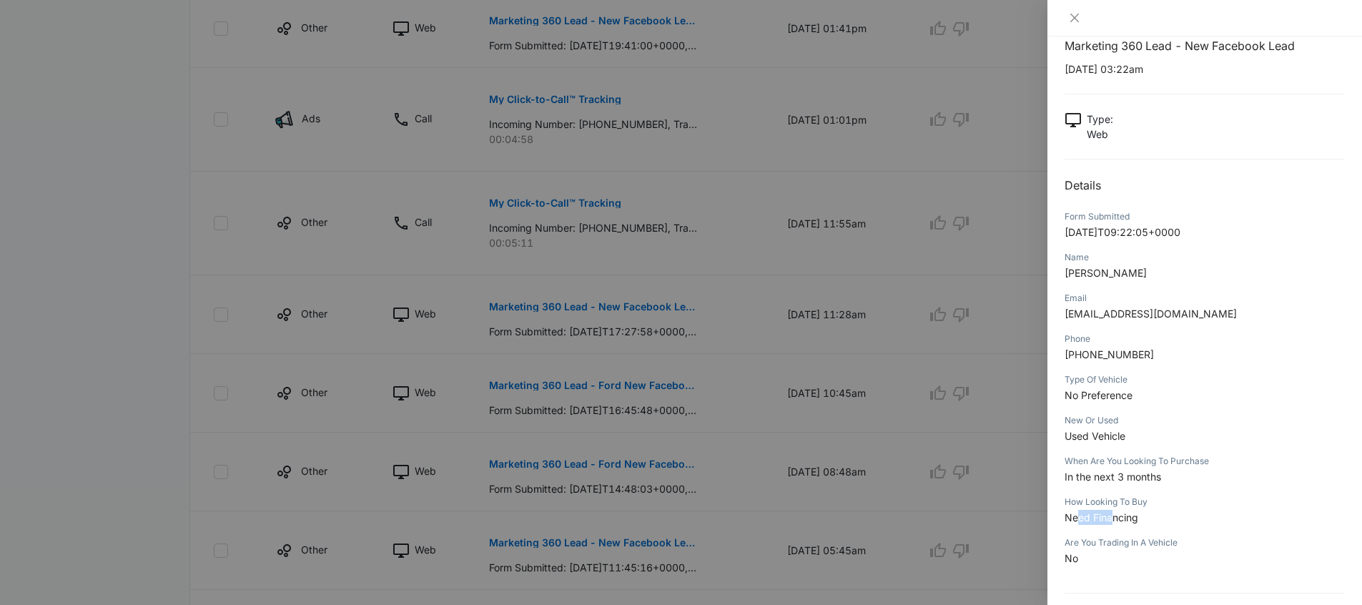
scroll to position [448, 0]
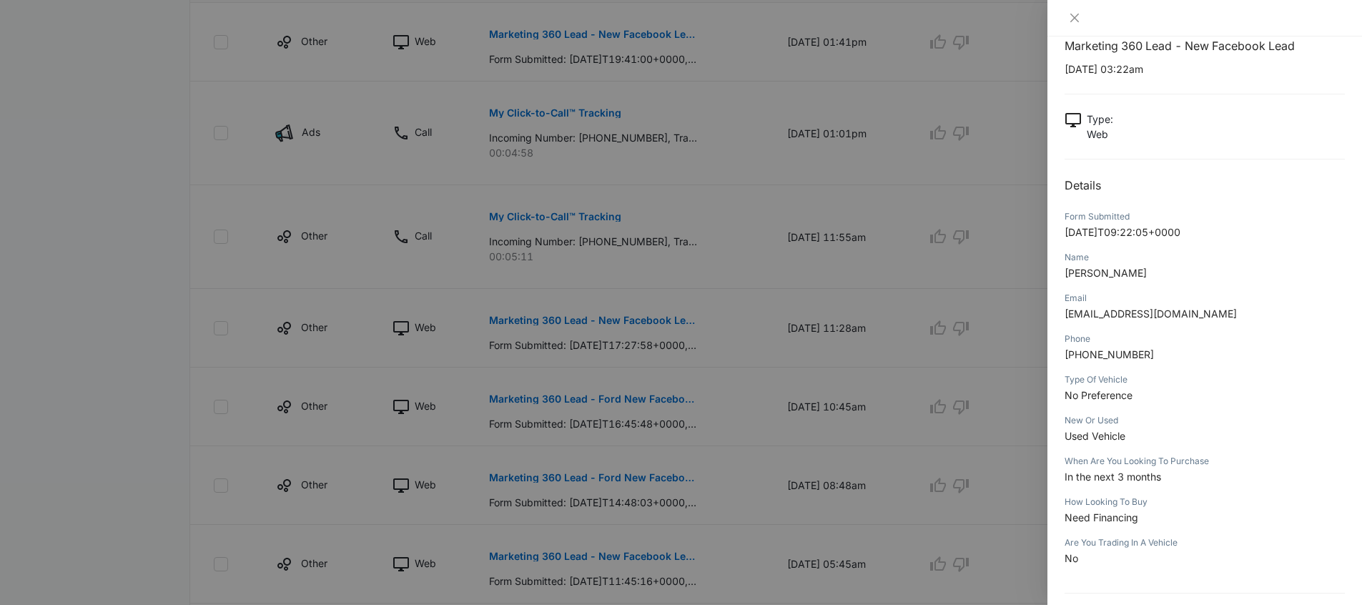
click at [872, 315] on div at bounding box center [681, 302] width 1362 height 605
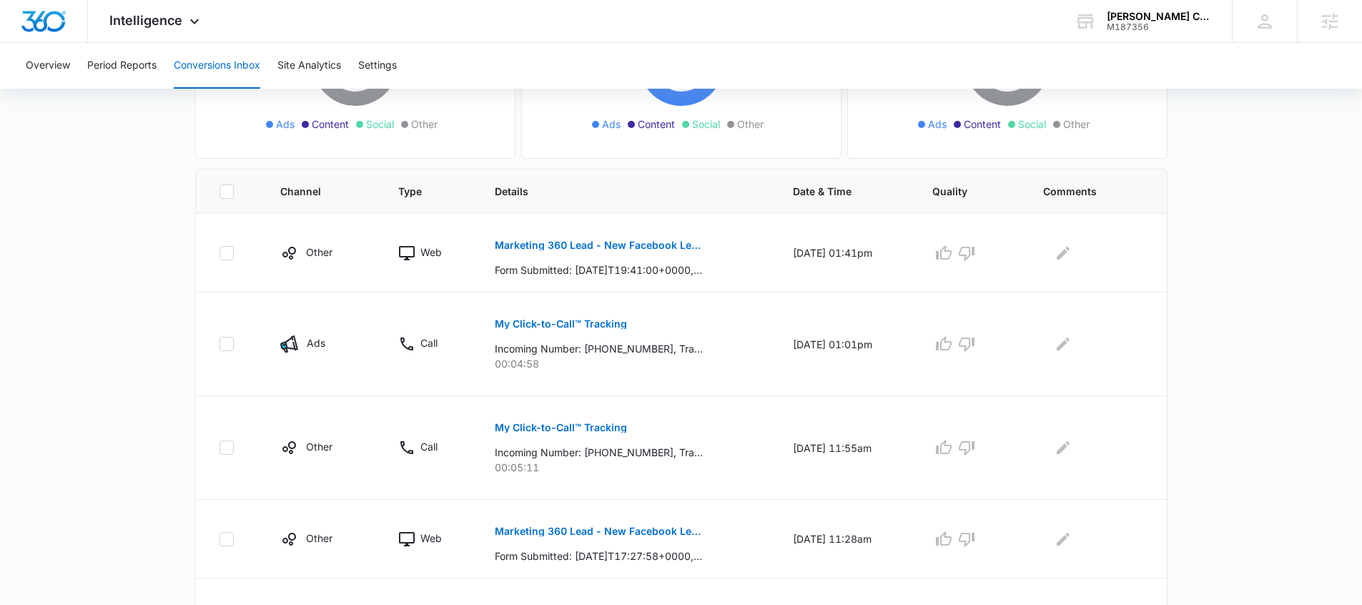
scroll to position [232, 0]
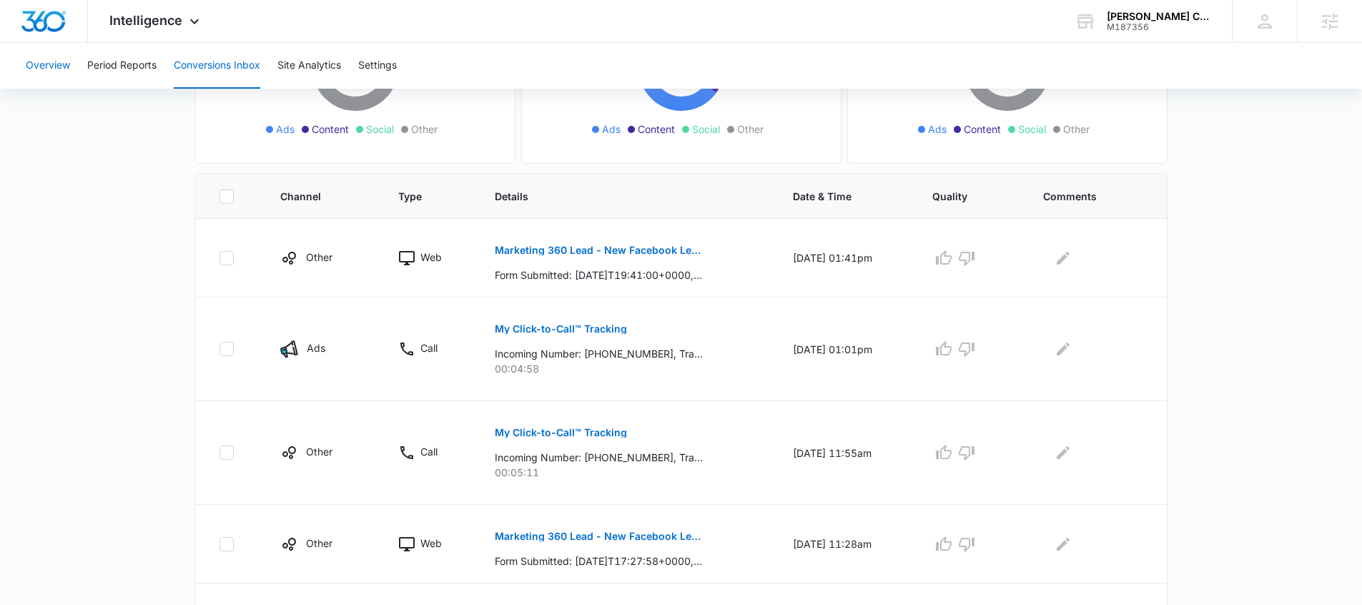
click at [49, 61] on button "Overview" at bounding box center [48, 66] width 44 height 46
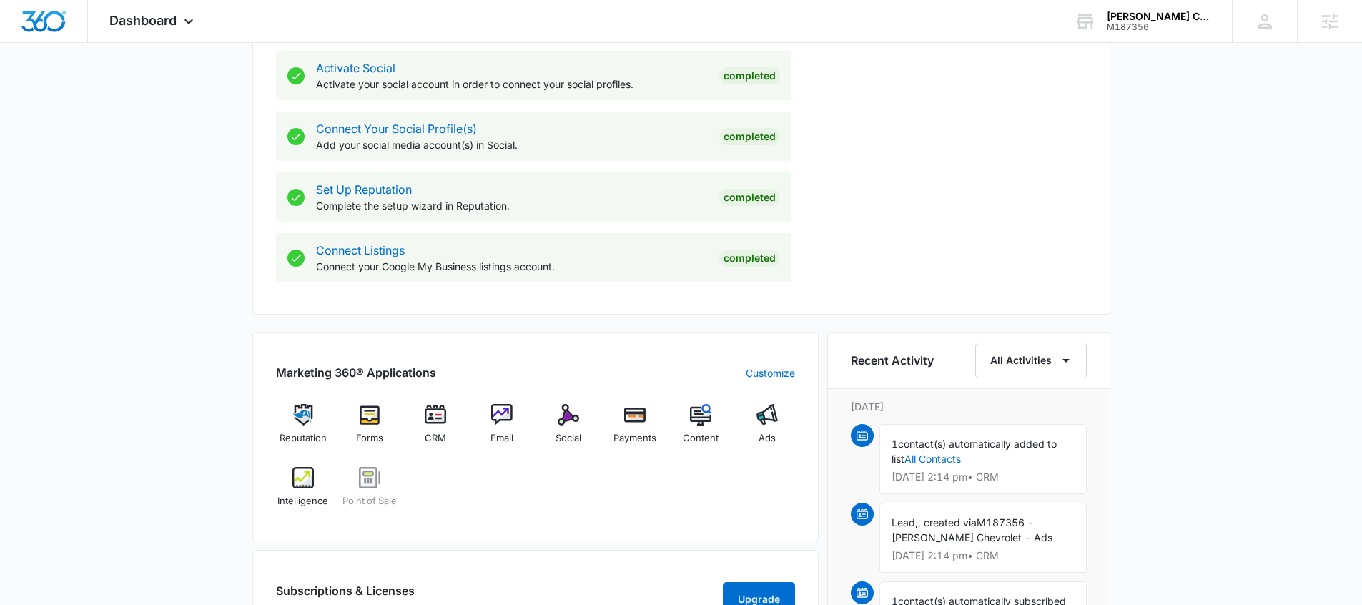
scroll to position [711, 0]
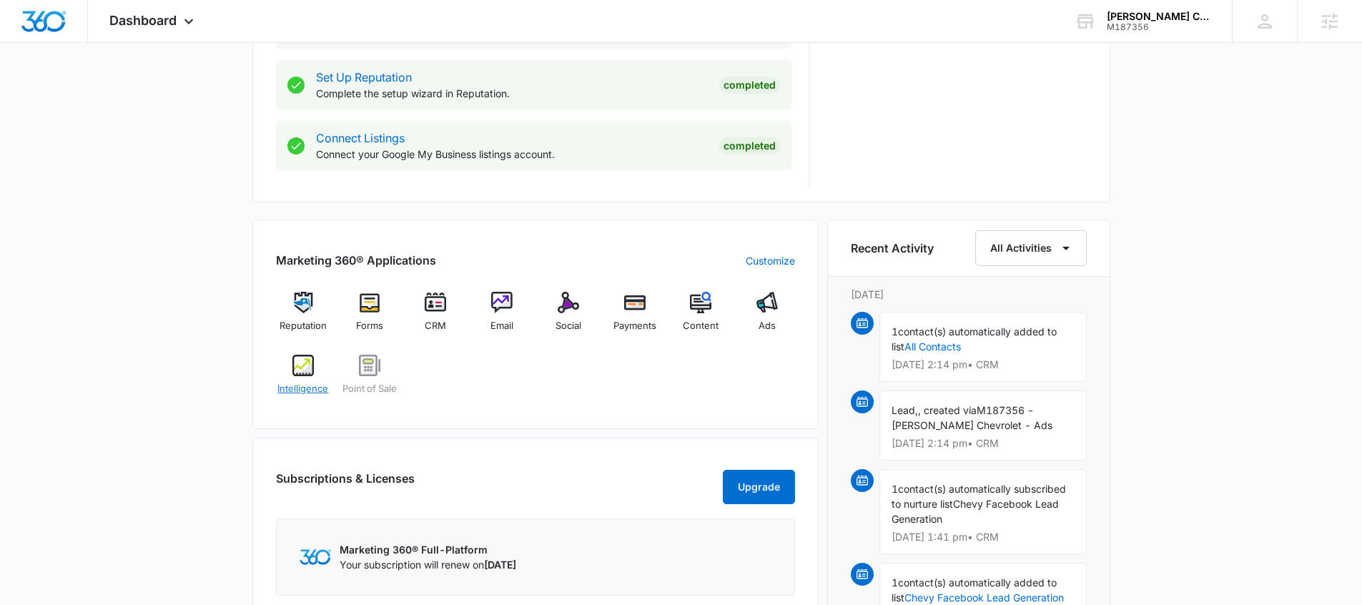
click at [298, 373] on img at bounding box center [302, 365] width 21 height 21
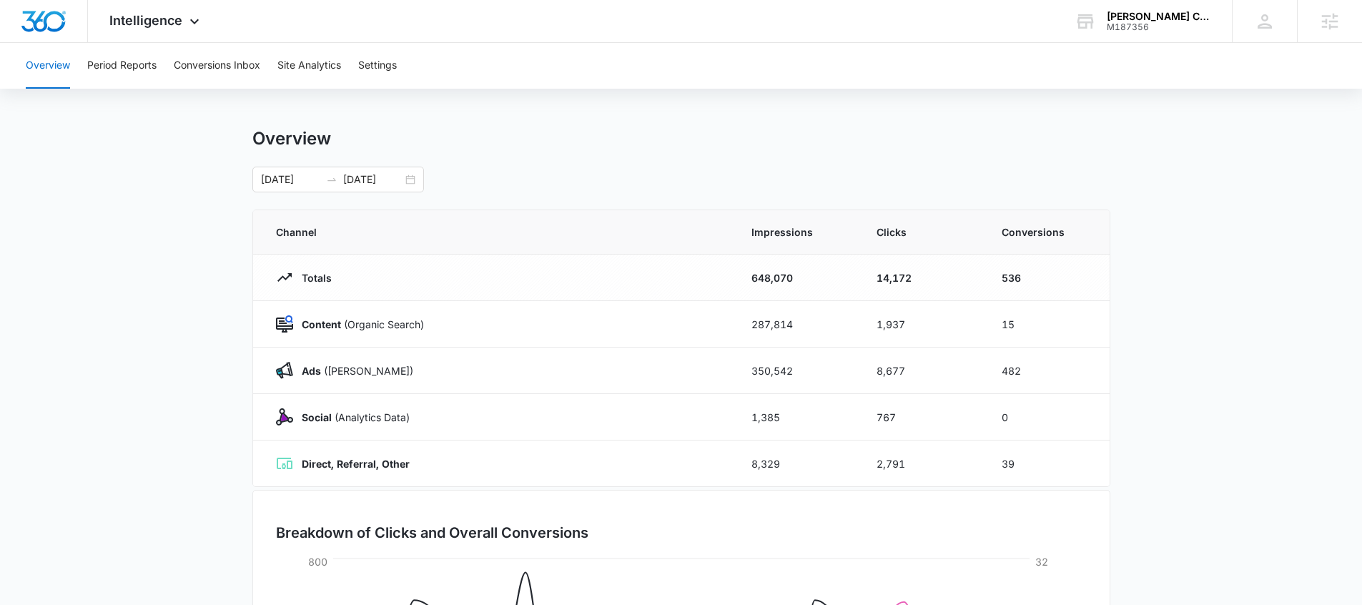
scroll to position [17, 0]
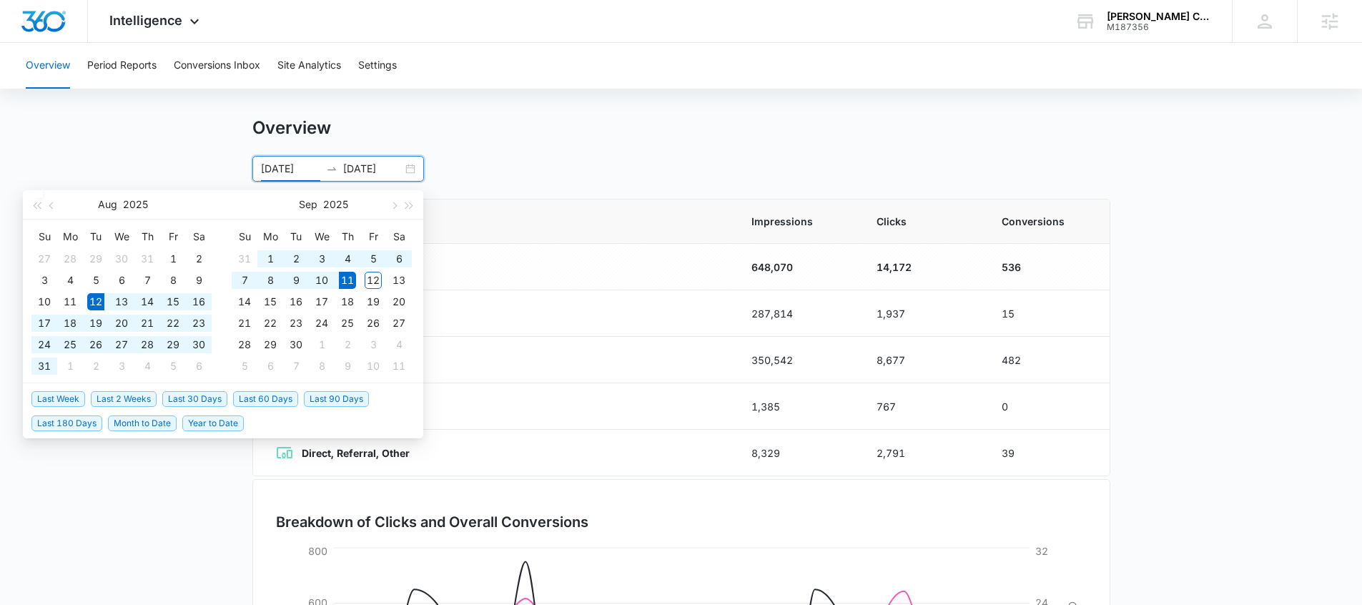
drag, startPoint x: 261, startPoint y: 169, endPoint x: 279, endPoint y: 168, distance: 17.9
click at [279, 168] on input "08/12/2025" at bounding box center [290, 169] width 59 height 16
click at [586, 159] on div "08/12/2025 09/11/2025 Aug 2025 Su Mo Tu We Th Fr Sa 27 28 29 30 31 1 2 3 4 5 6 …" at bounding box center [681, 169] width 858 height 26
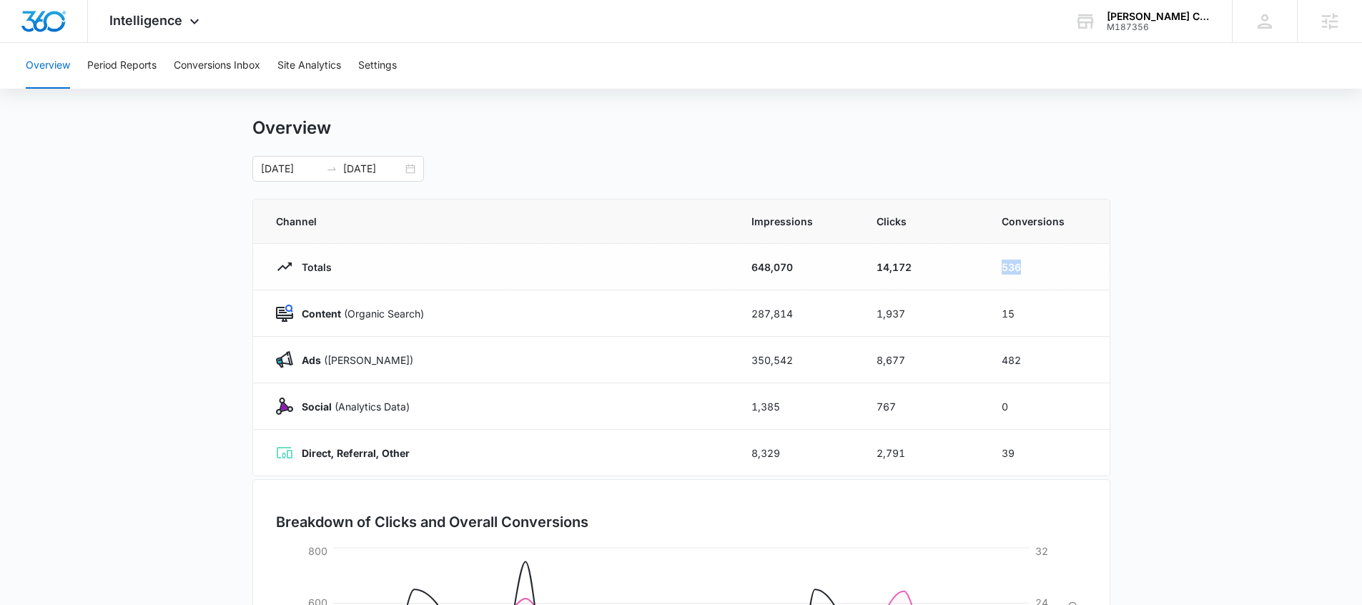
click at [999, 271] on td "536" at bounding box center [1046, 267] width 125 height 46
click at [244, 71] on button "Conversions Inbox" at bounding box center [217, 66] width 87 height 46
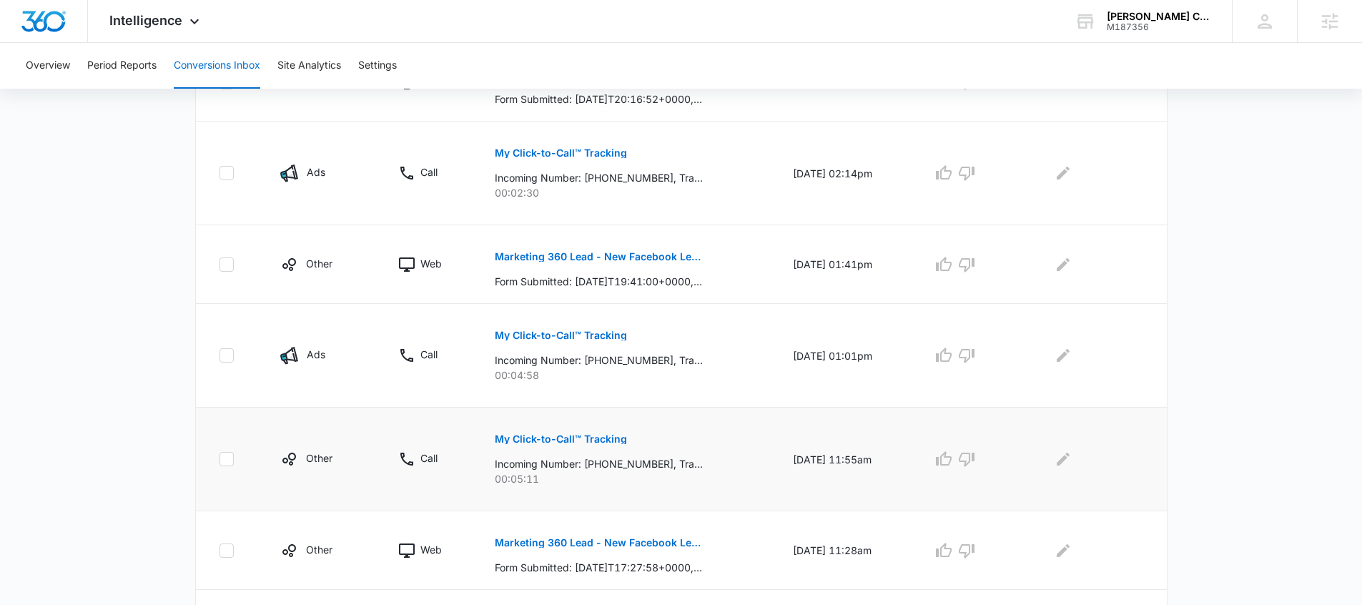
scroll to position [414, 0]
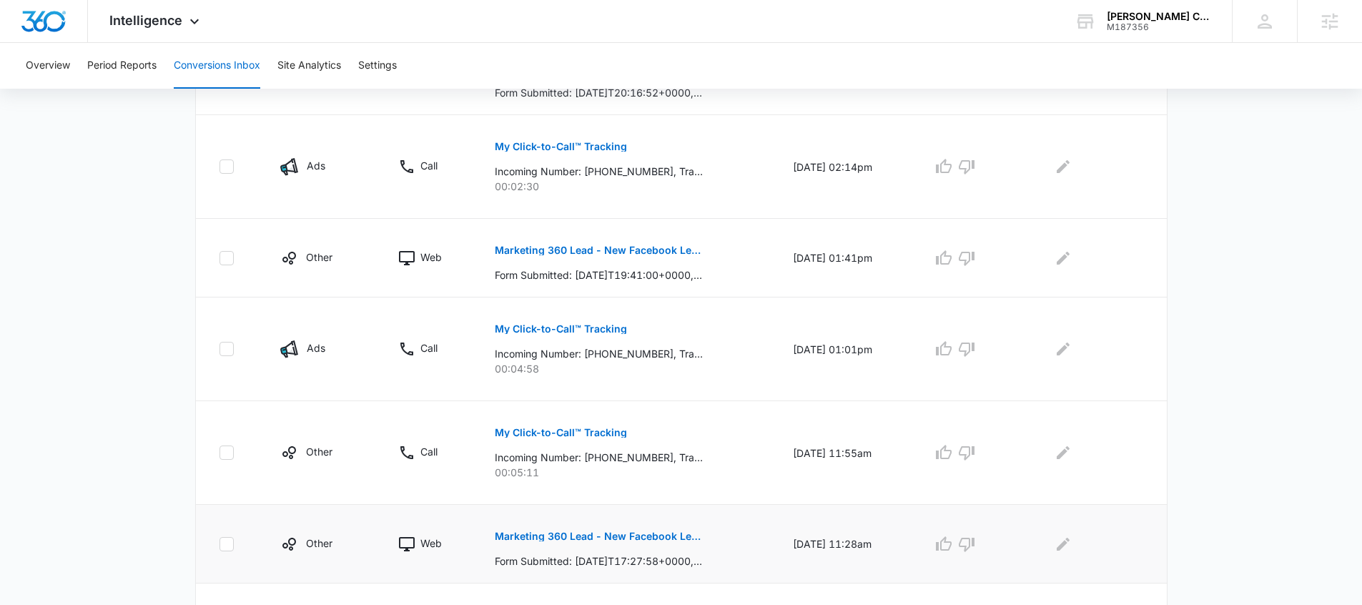
click at [649, 538] on p "Marketing 360 Lead - New Facebook Lead" at bounding box center [599, 536] width 208 height 10
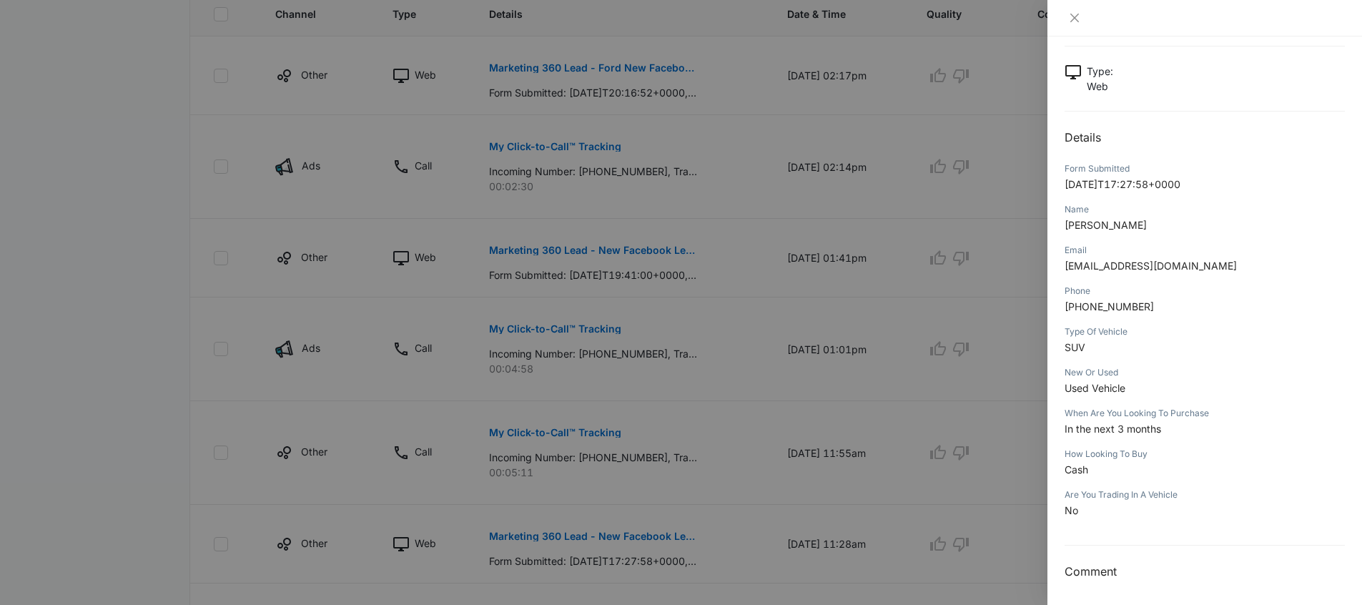
scroll to position [74, 0]
click at [990, 485] on div at bounding box center [681, 302] width 1362 height 605
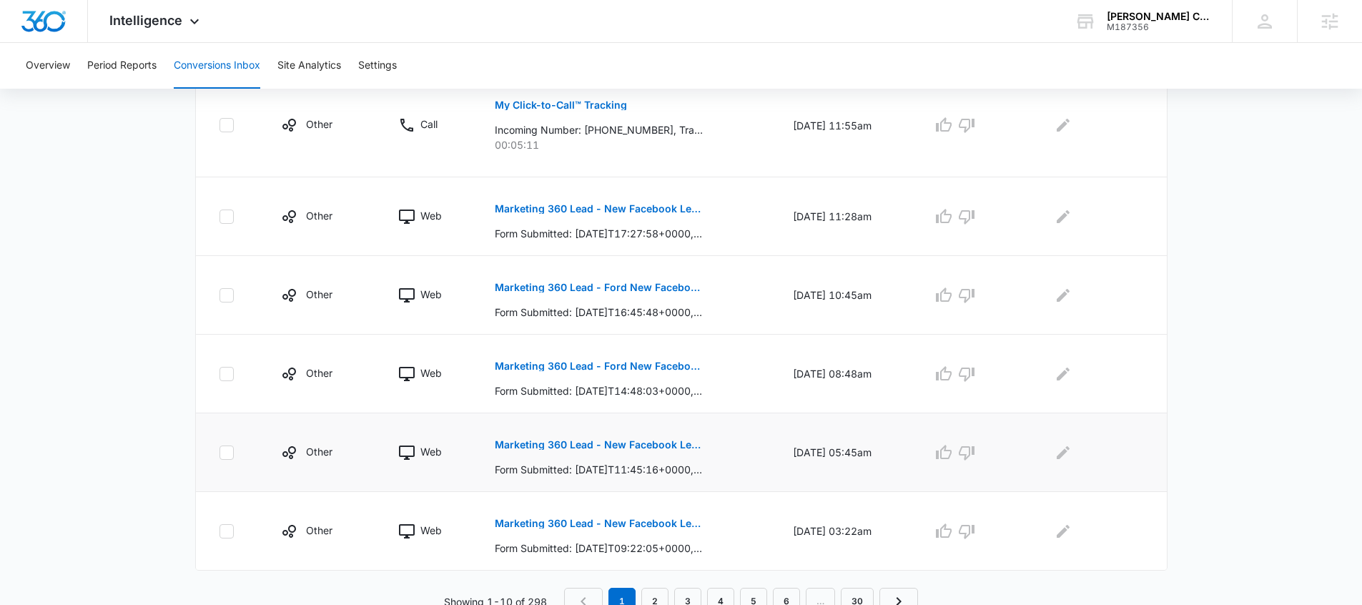
scroll to position [751, 0]
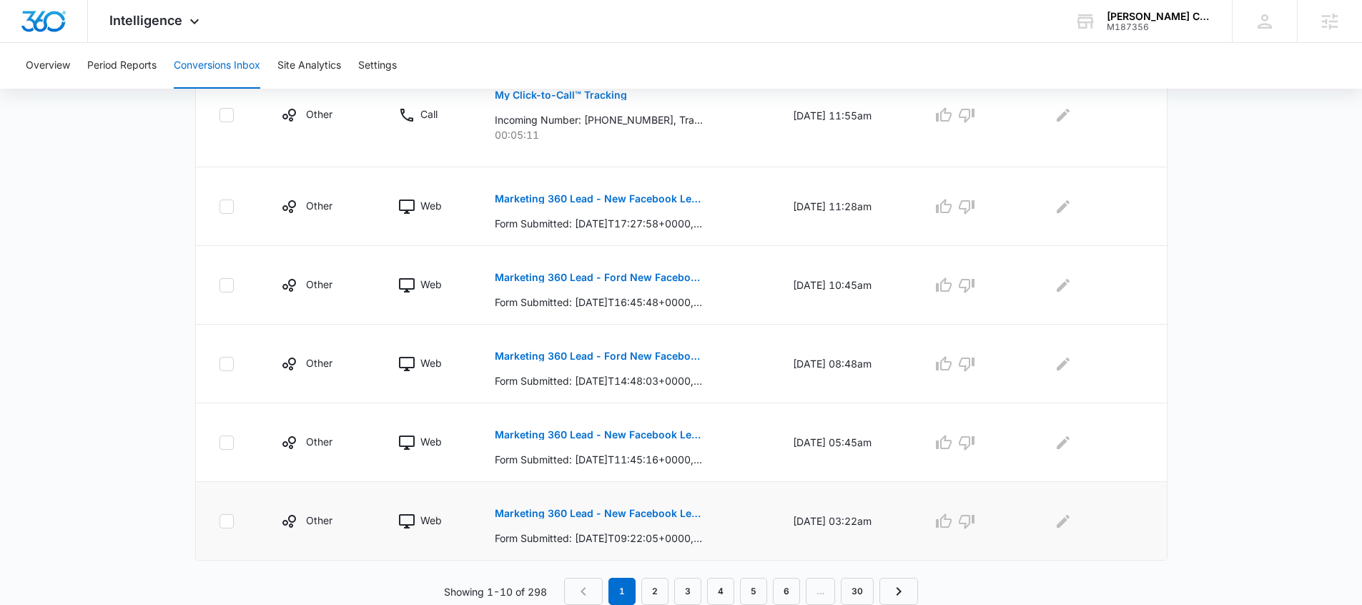
click at [668, 510] on p "Marketing 360 Lead - New Facebook Lead" at bounding box center [599, 513] width 208 height 10
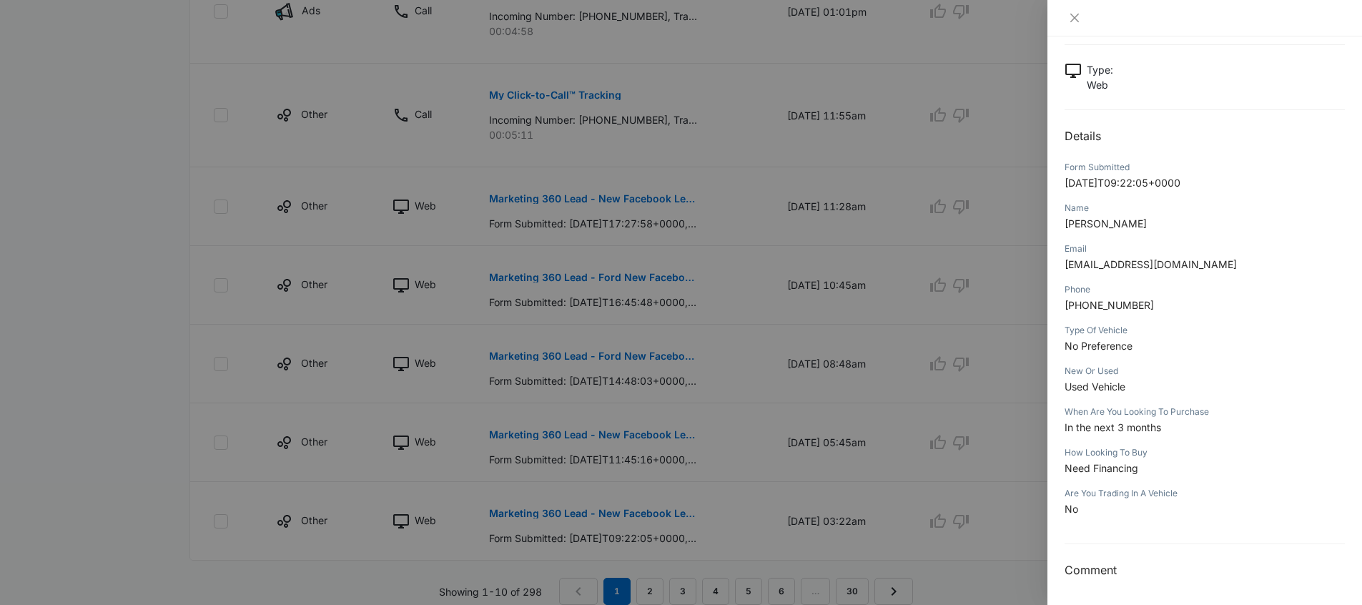
scroll to position [74, 0]
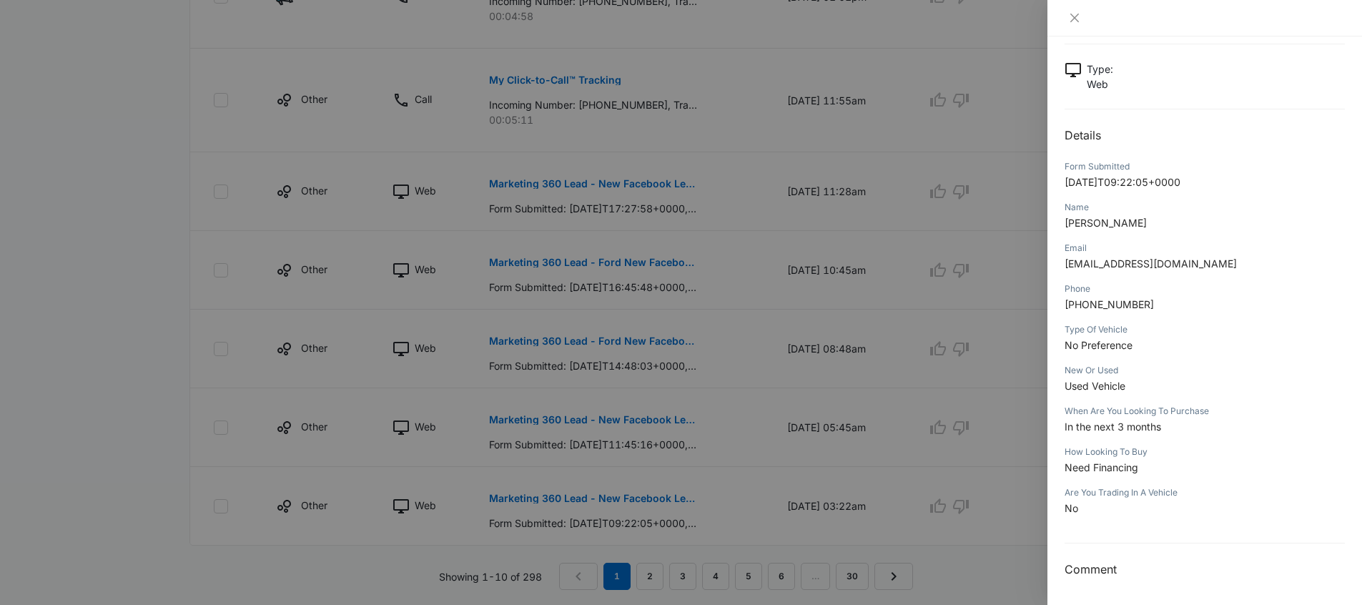
click at [952, 480] on div at bounding box center [681, 302] width 1362 height 605
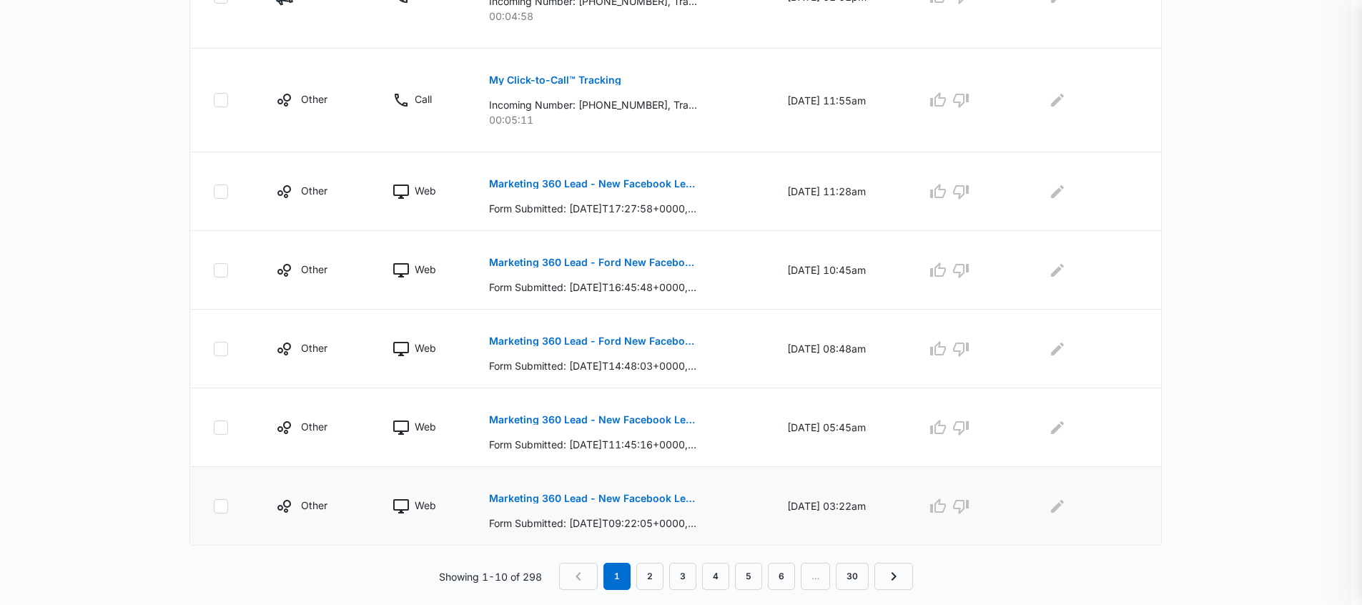
scroll to position [751, 0]
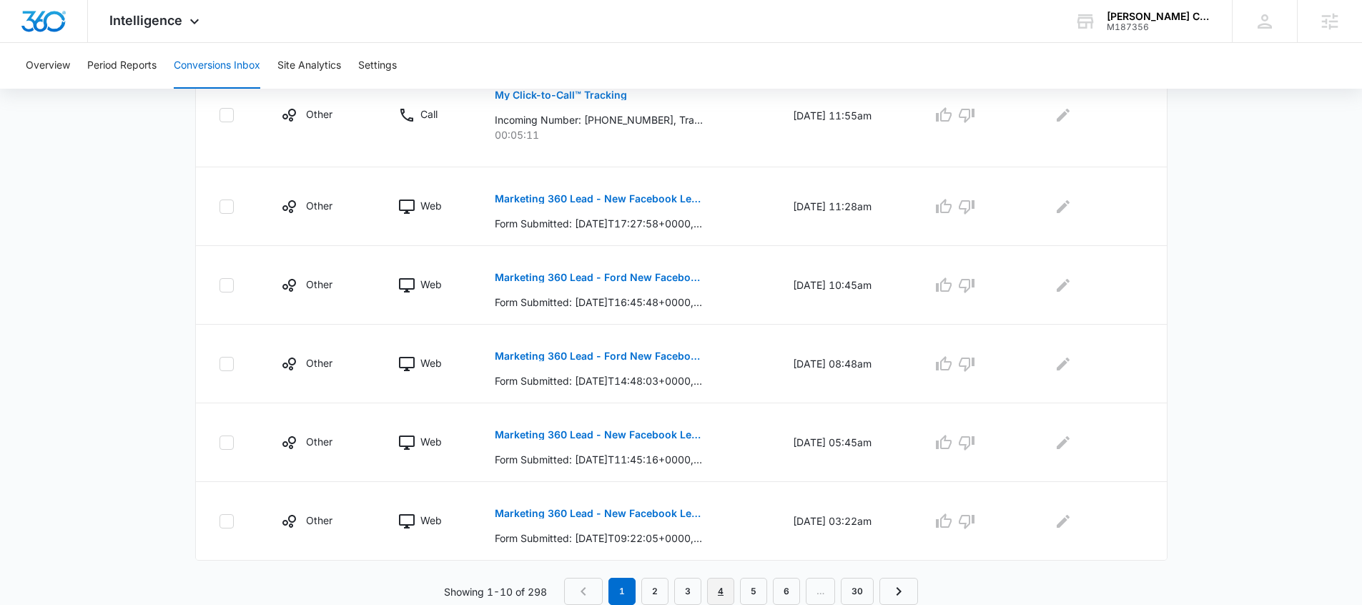
click at [714, 591] on link "4" at bounding box center [720, 591] width 27 height 27
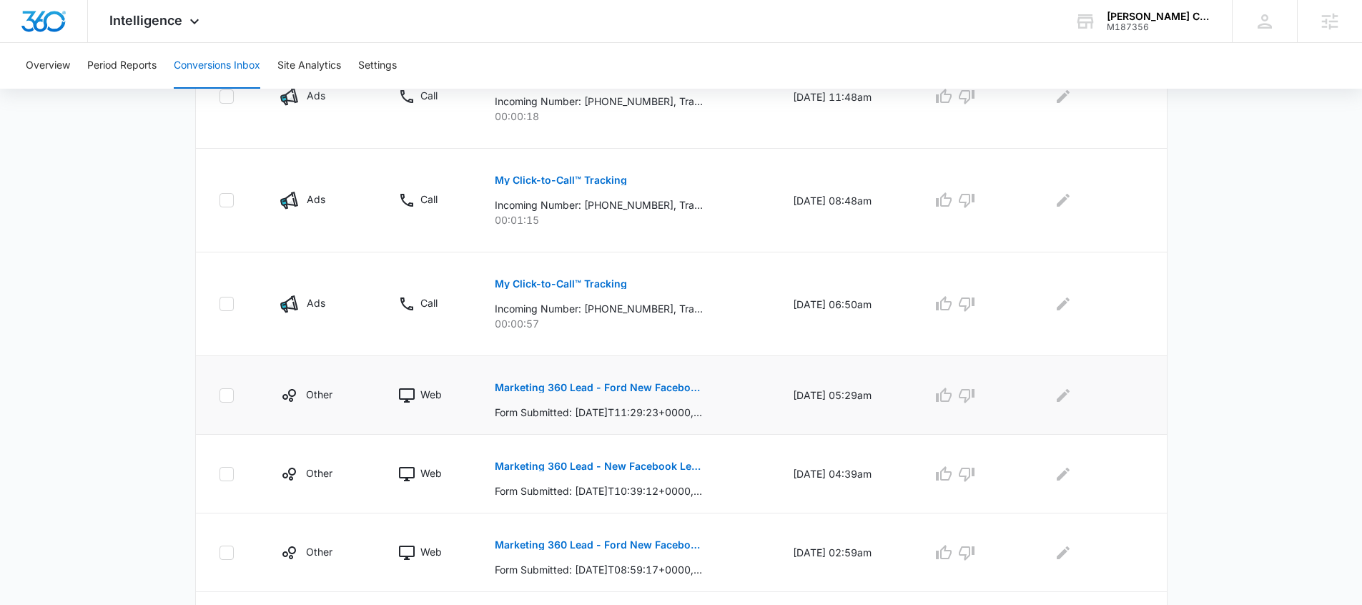
scroll to position [527, 0]
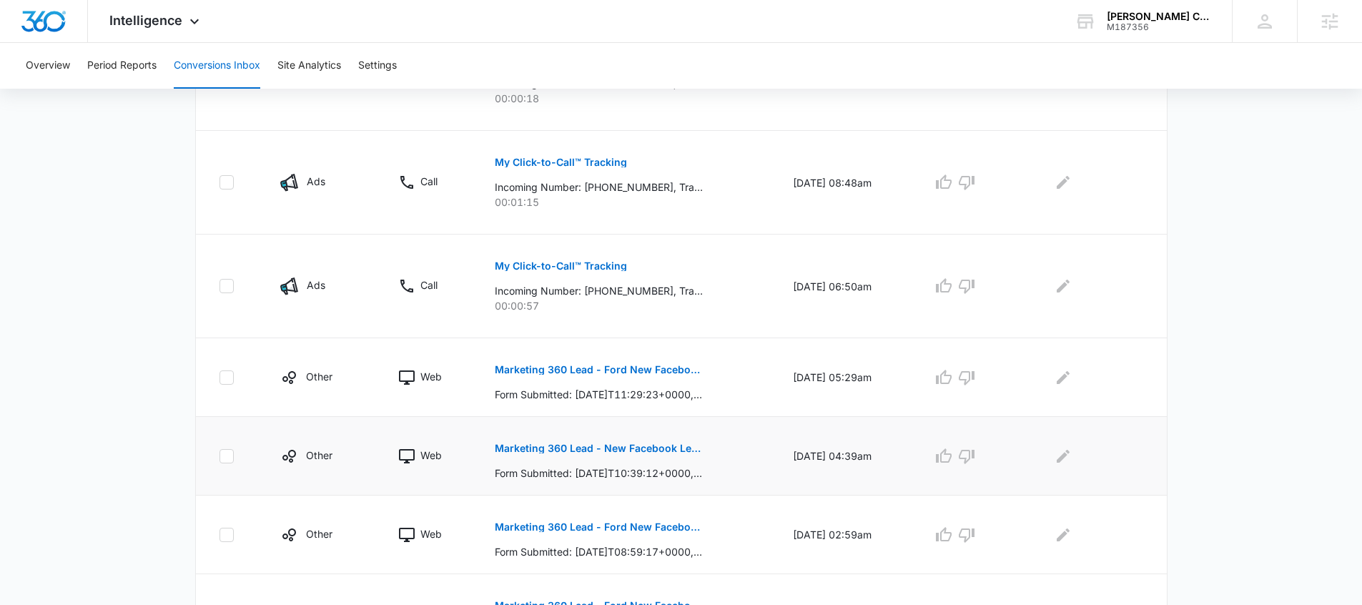
click at [648, 448] on p "Marketing 360 Lead - New Facebook Lead" at bounding box center [599, 448] width 208 height 10
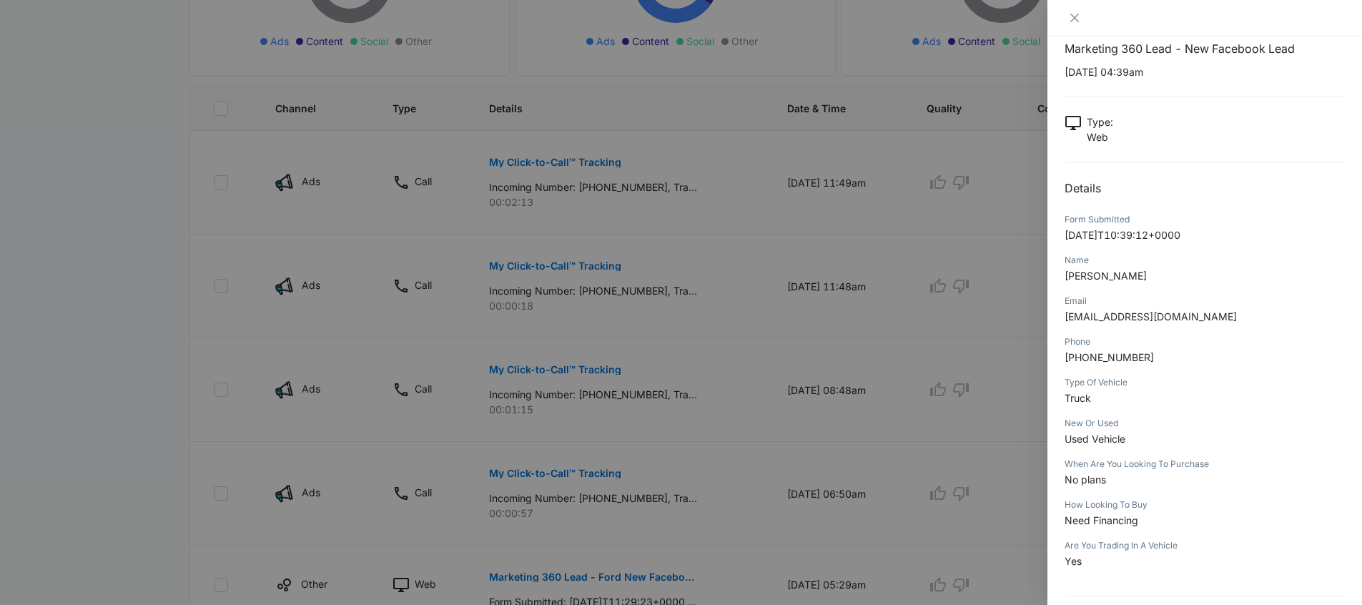
scroll to position [0, 0]
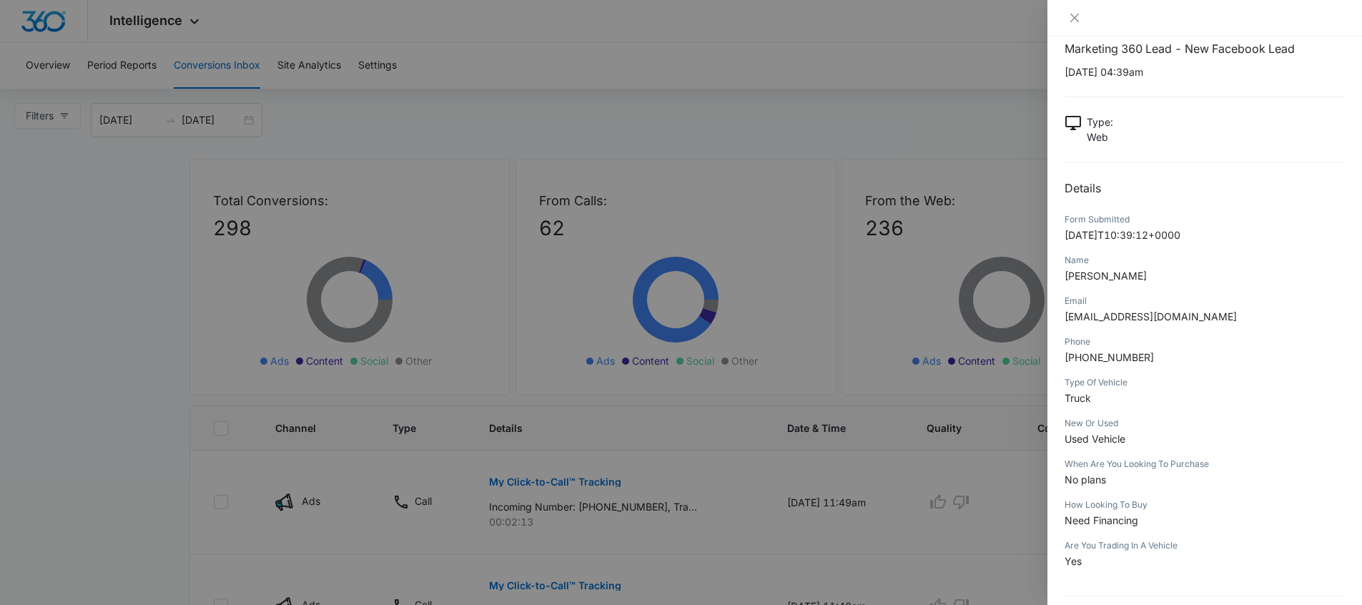
click at [719, 208] on div at bounding box center [681, 302] width 1362 height 605
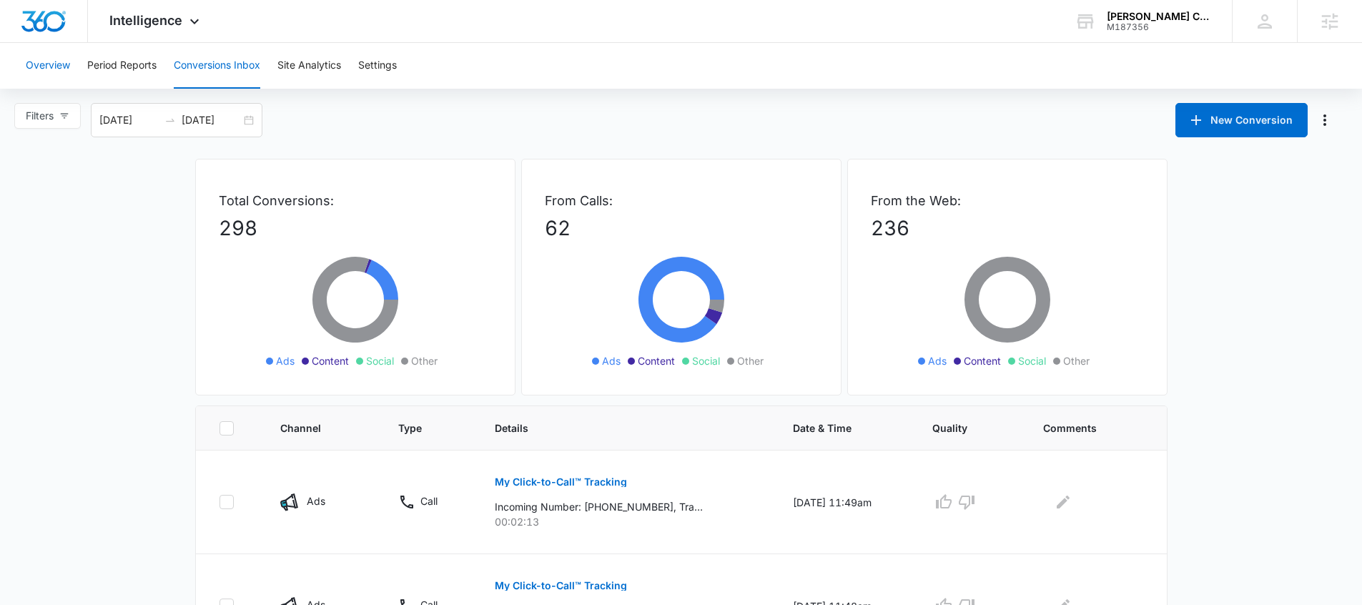
click at [67, 62] on button "Overview" at bounding box center [48, 66] width 44 height 46
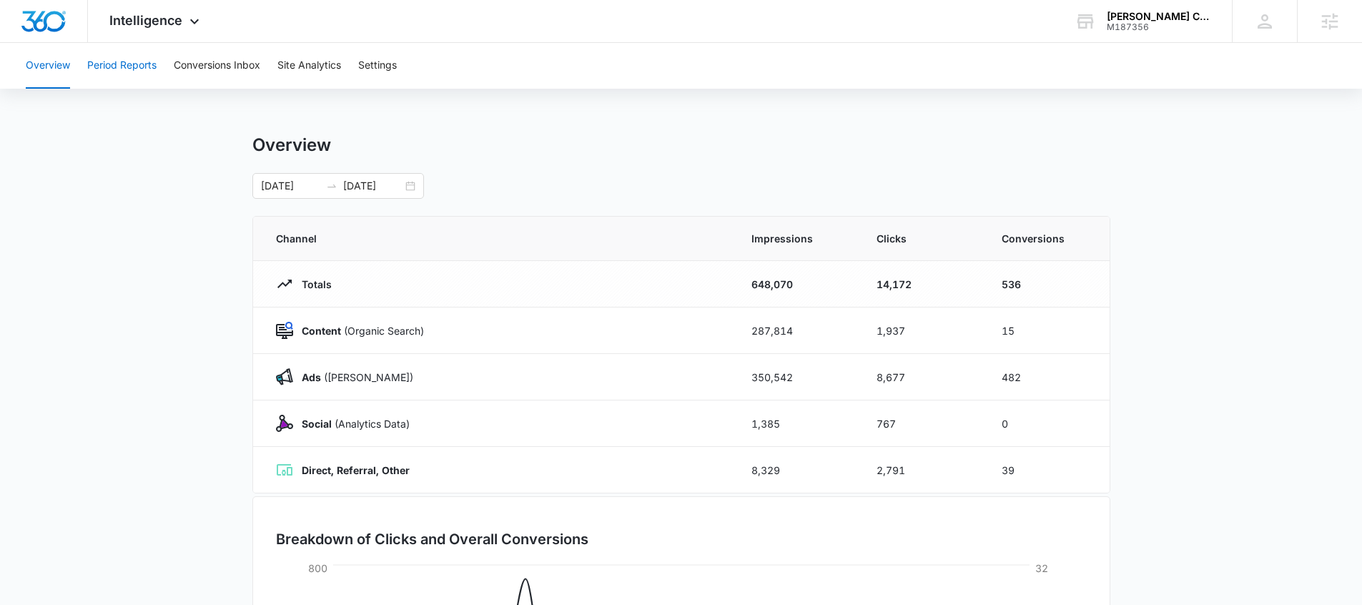
click at [124, 66] on button "Period Reports" at bounding box center [121, 66] width 69 height 46
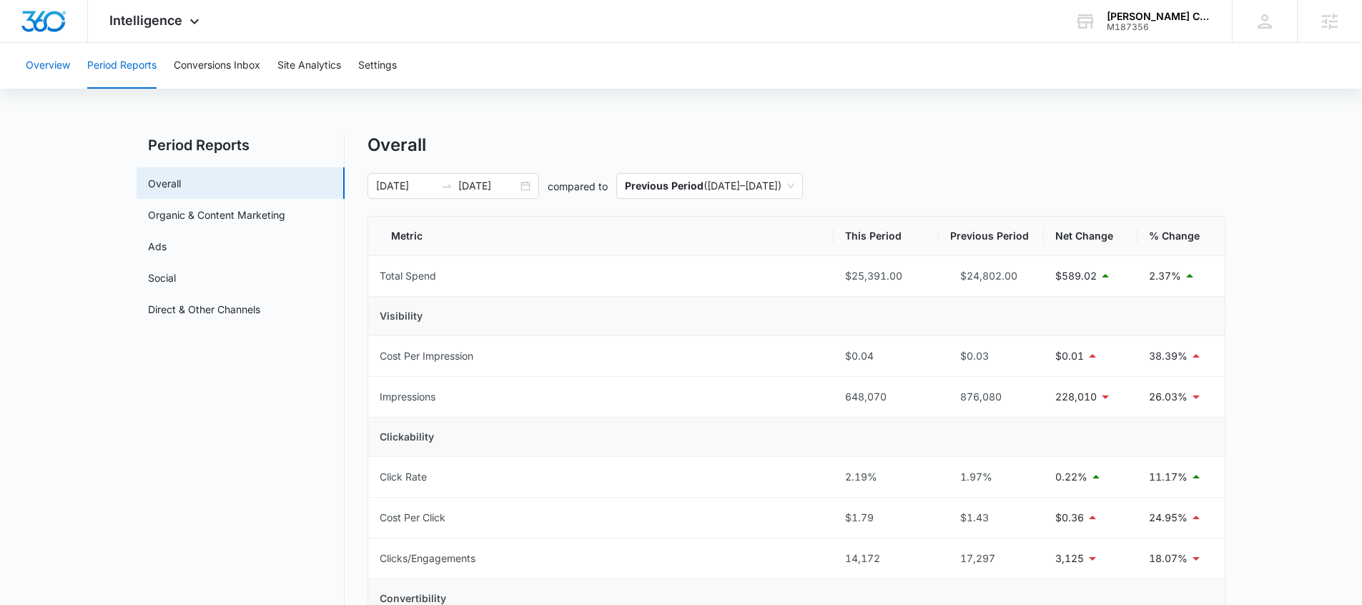
click at [66, 56] on button "Overview" at bounding box center [48, 66] width 44 height 46
